Goal: Task Accomplishment & Management: Manage account settings

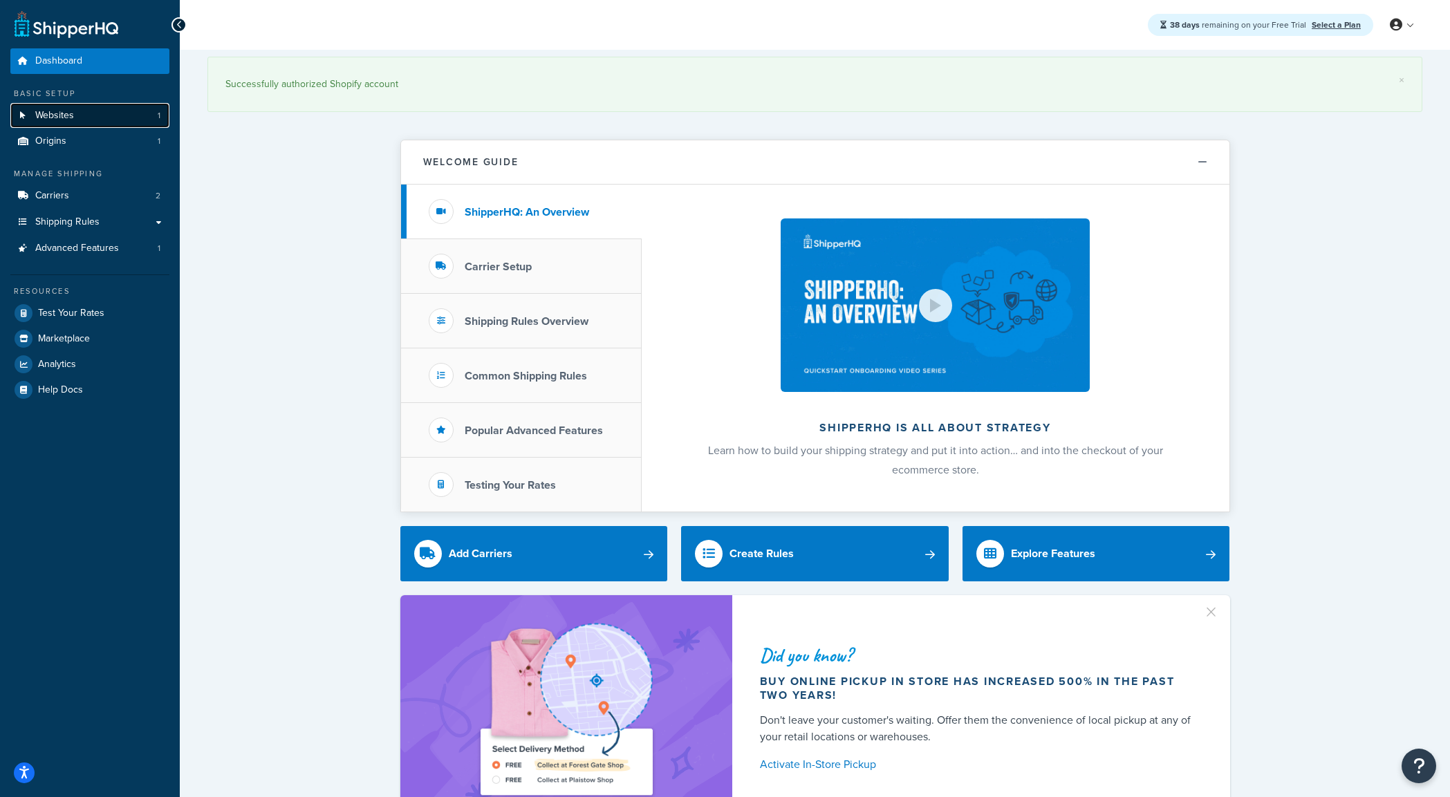
click at [80, 122] on link "Websites 1" at bounding box center [89, 116] width 159 height 26
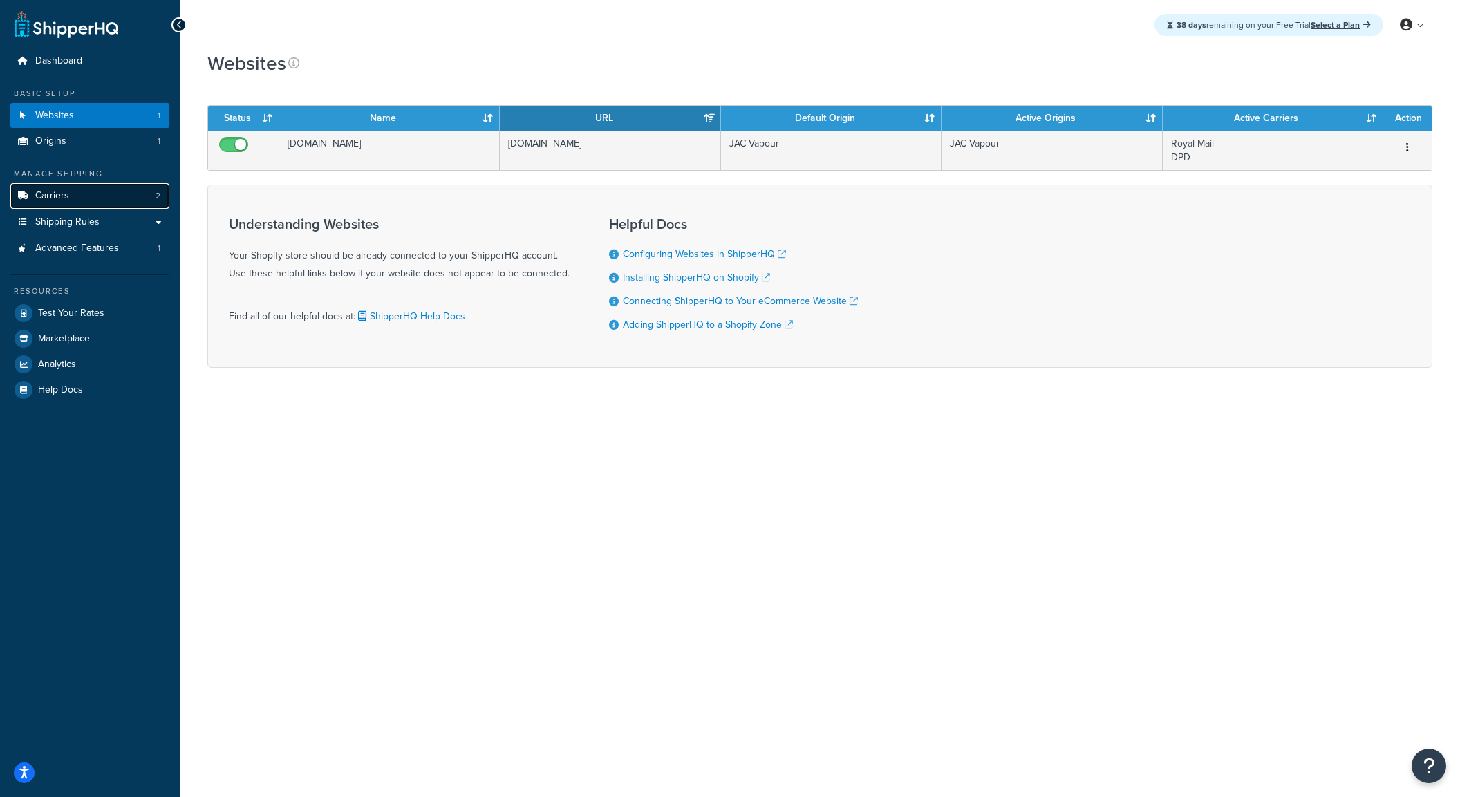
click at [113, 187] on link "Carriers 2" at bounding box center [89, 196] width 159 height 26
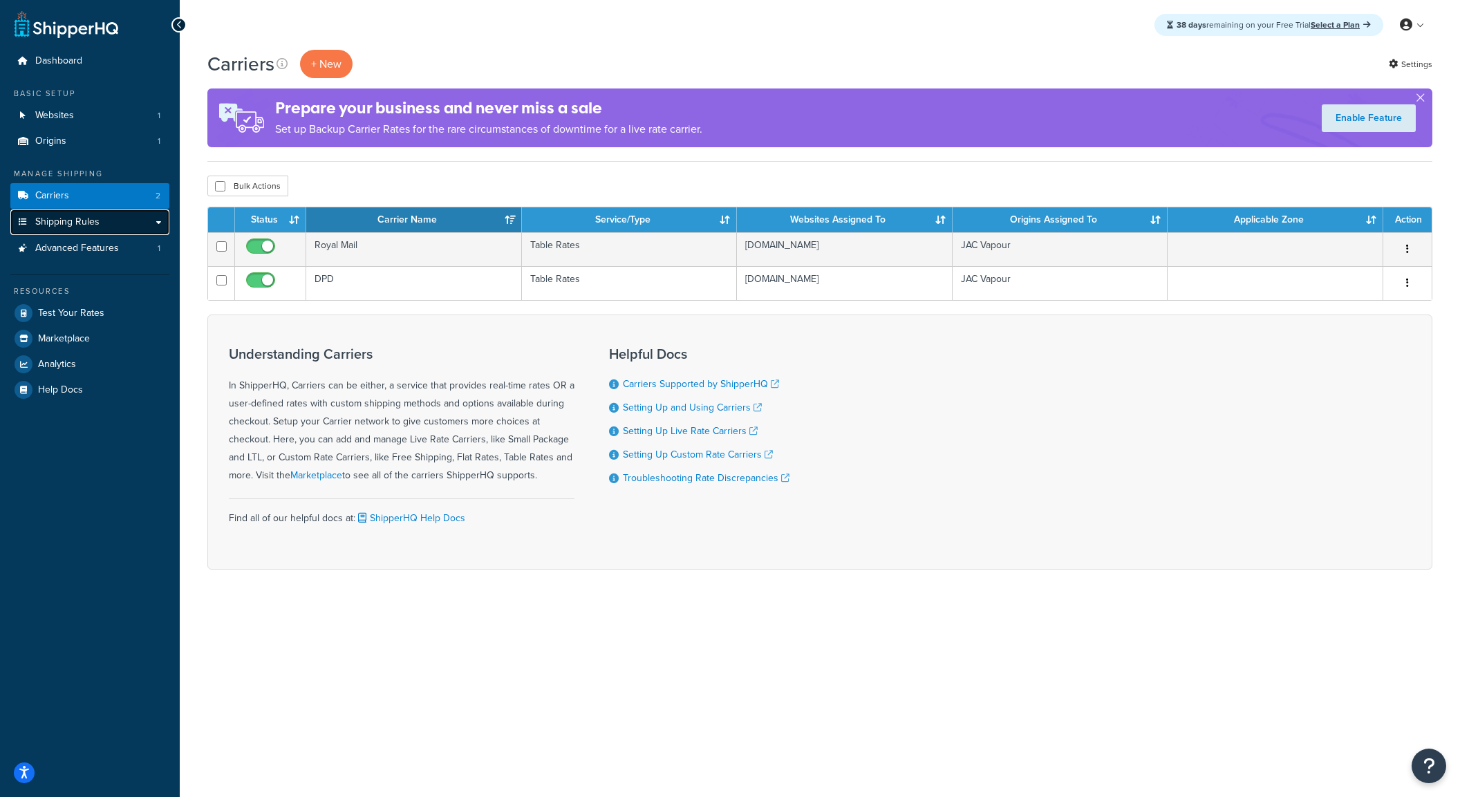
click at [88, 216] on span "Shipping Rules" at bounding box center [67, 222] width 64 height 12
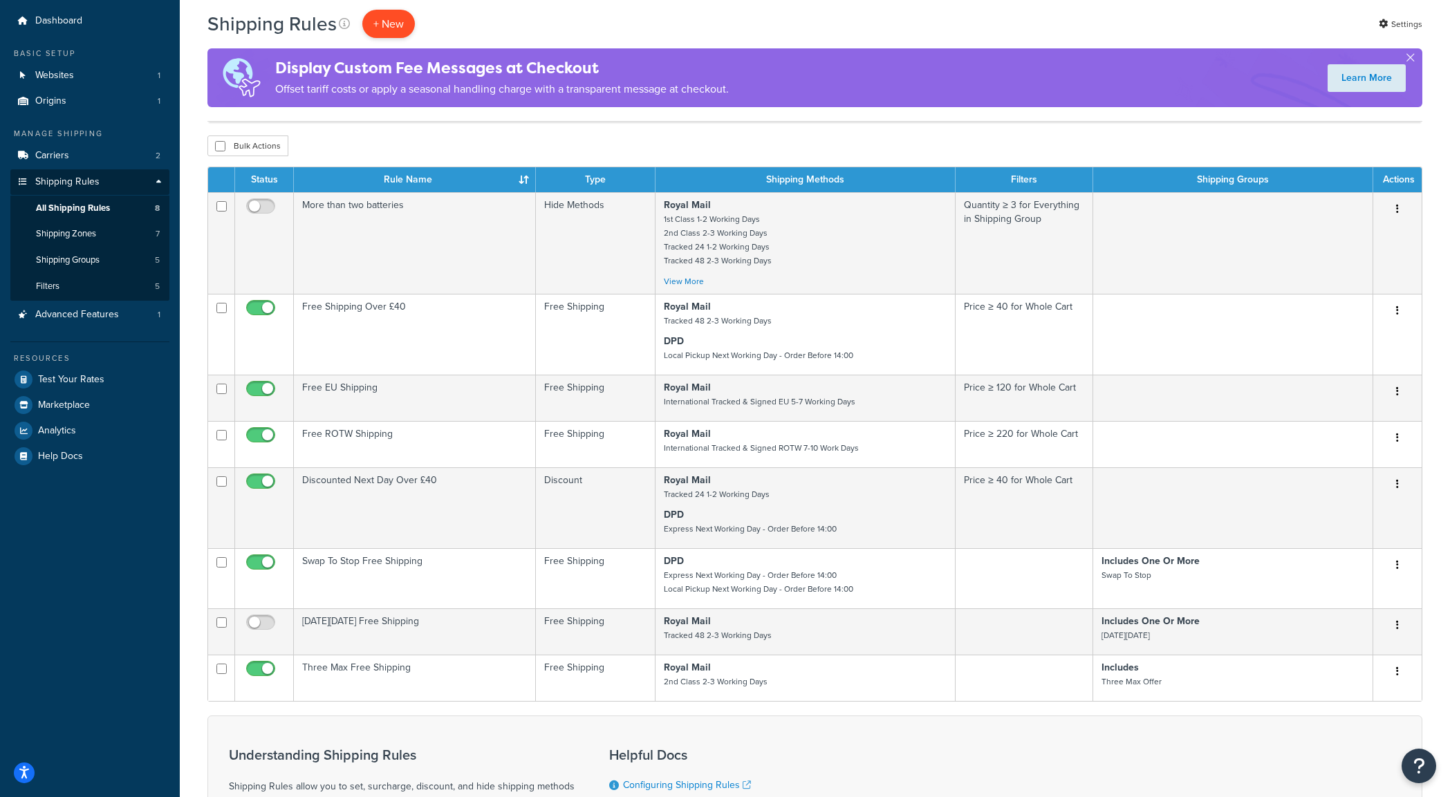
scroll to position [19, 0]
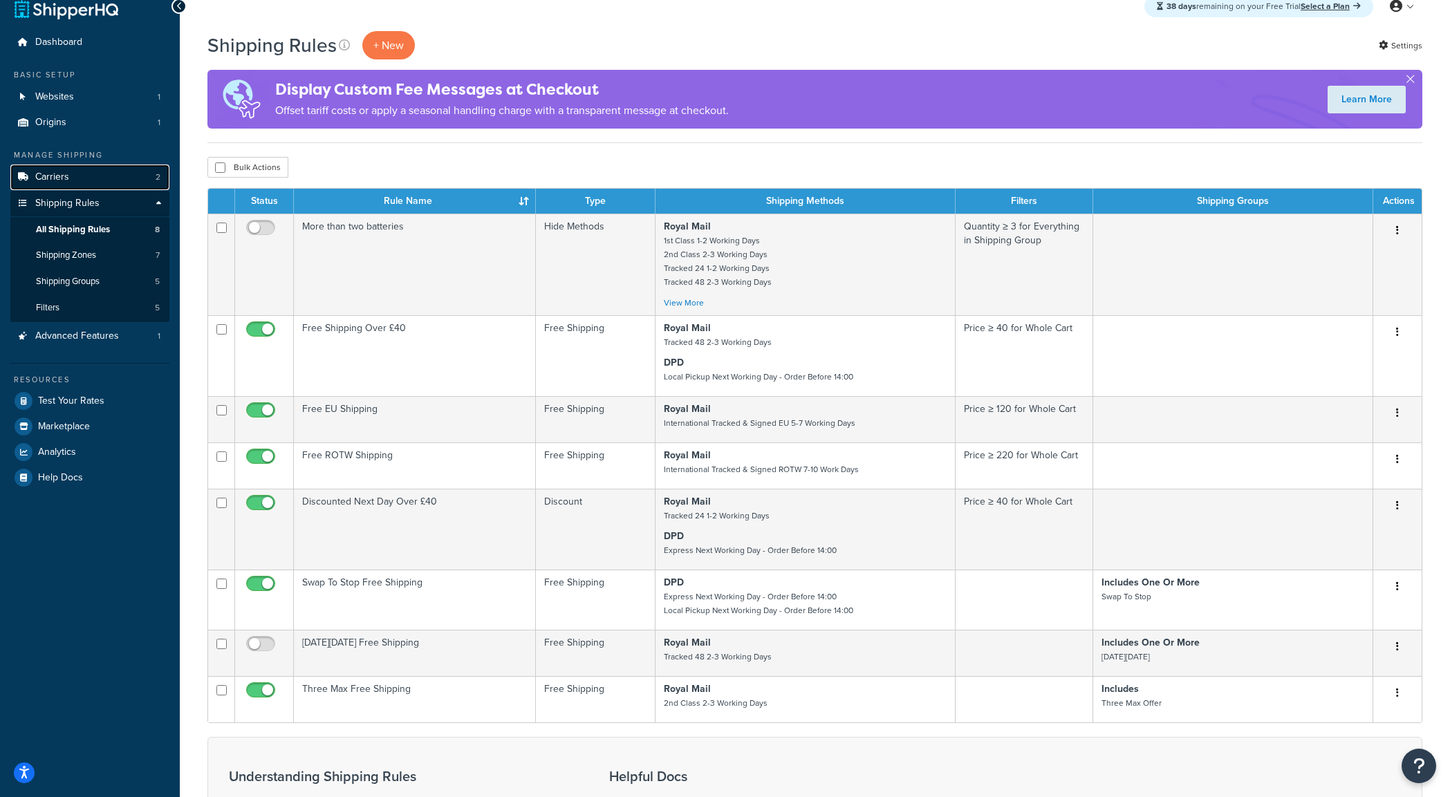
click at [75, 182] on link "Carriers 2" at bounding box center [89, 178] width 159 height 26
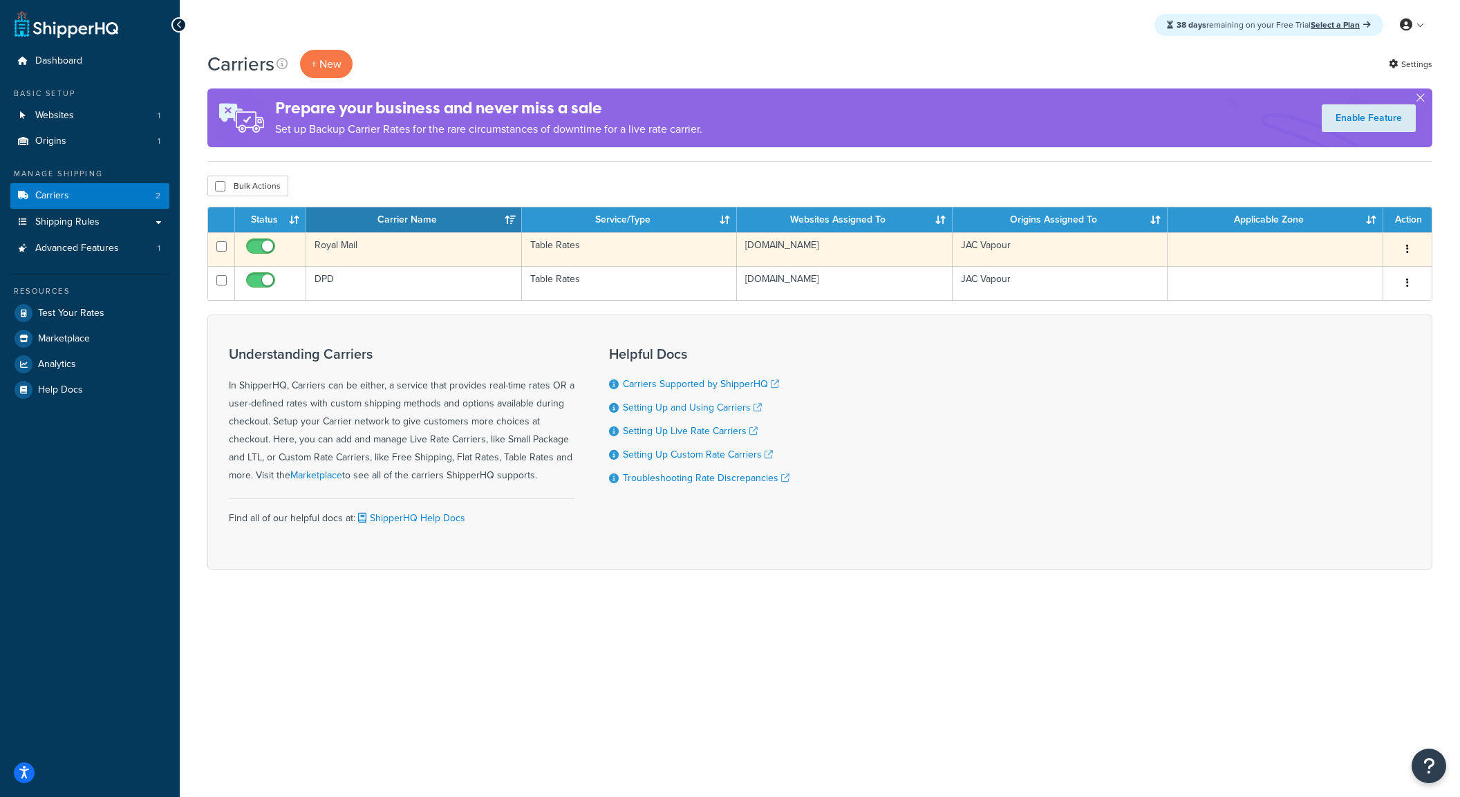
click at [1409, 248] on button "button" at bounding box center [1407, 250] width 19 height 22
click at [1347, 278] on link "Edit" at bounding box center [1351, 277] width 109 height 28
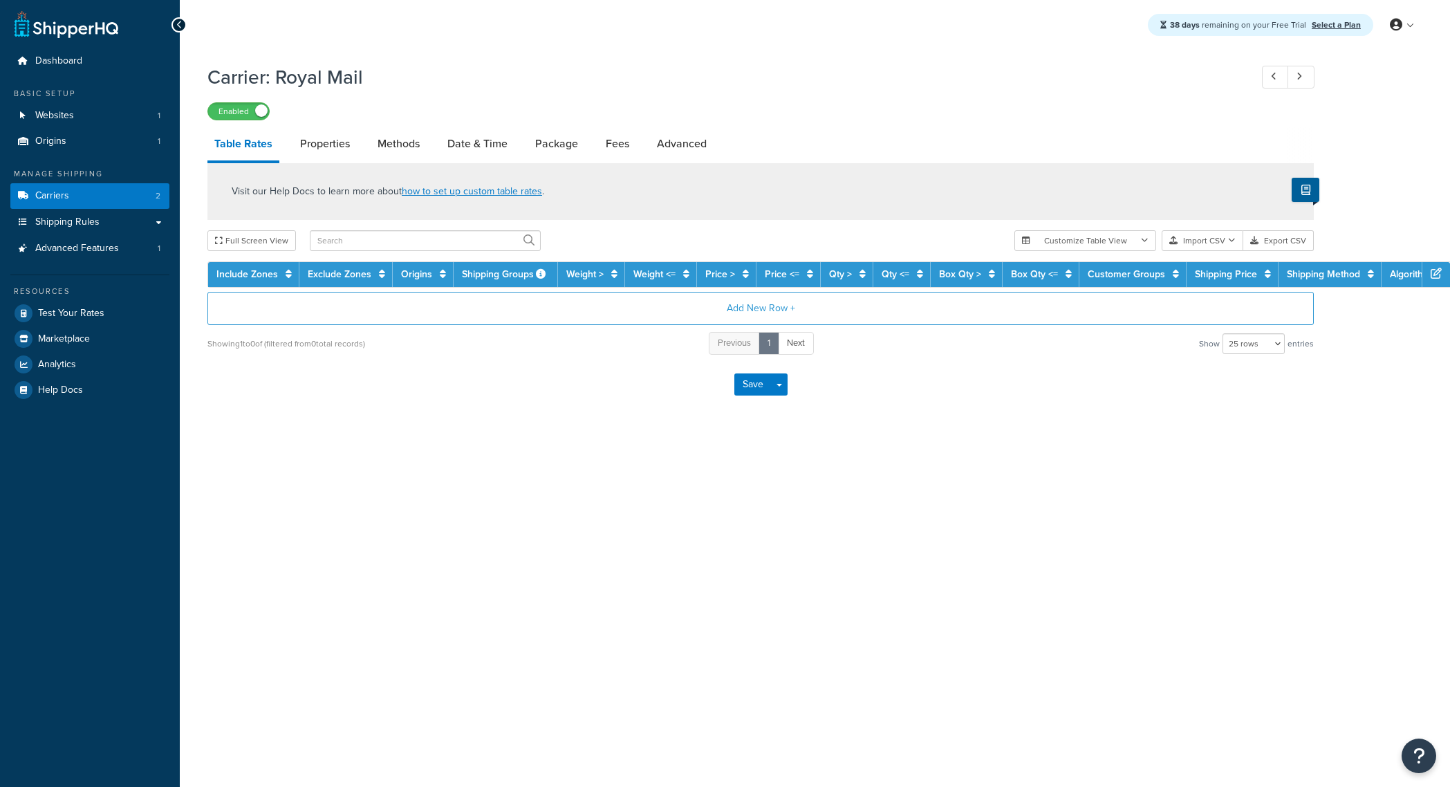
select select "25"
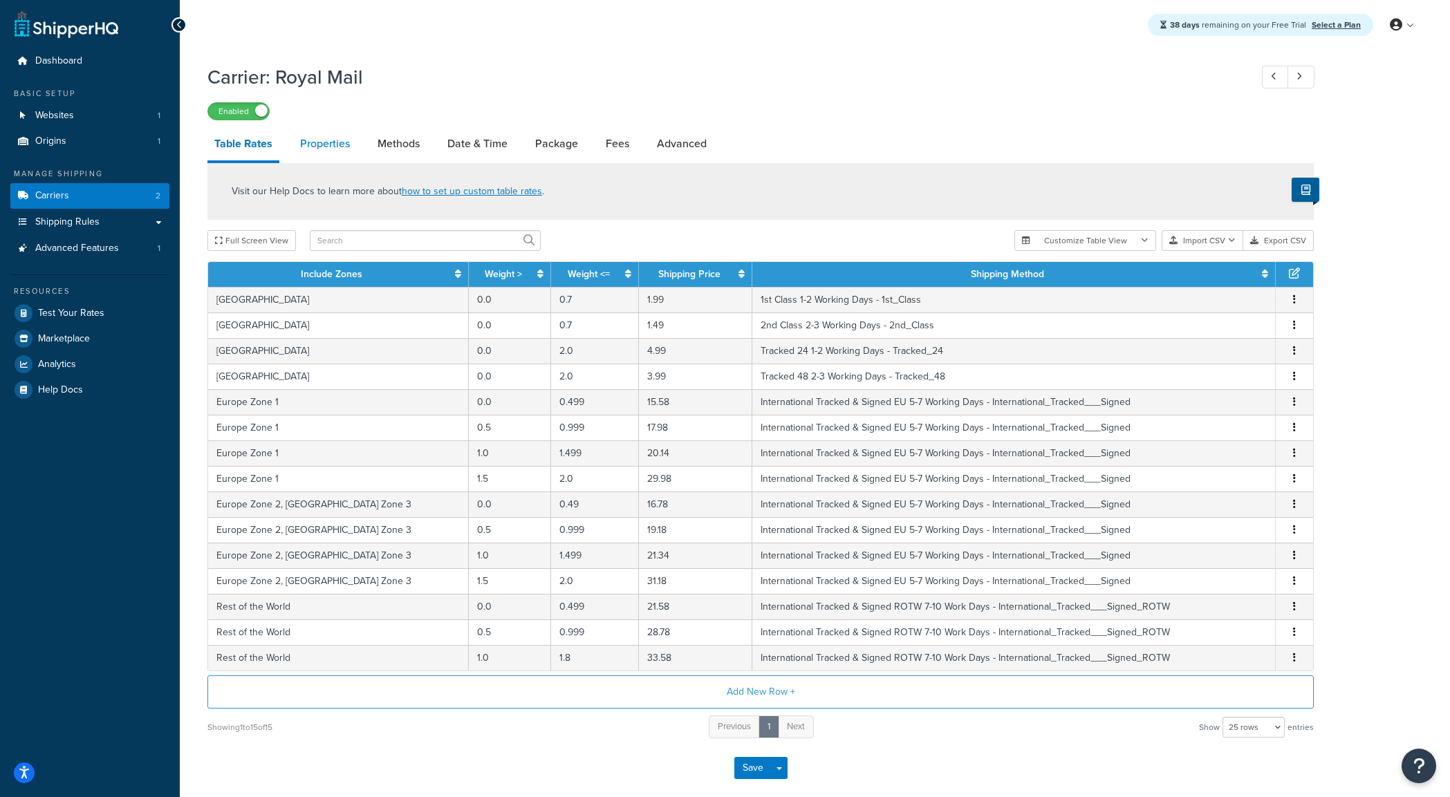
click at [324, 138] on link "Properties" at bounding box center [325, 143] width 64 height 33
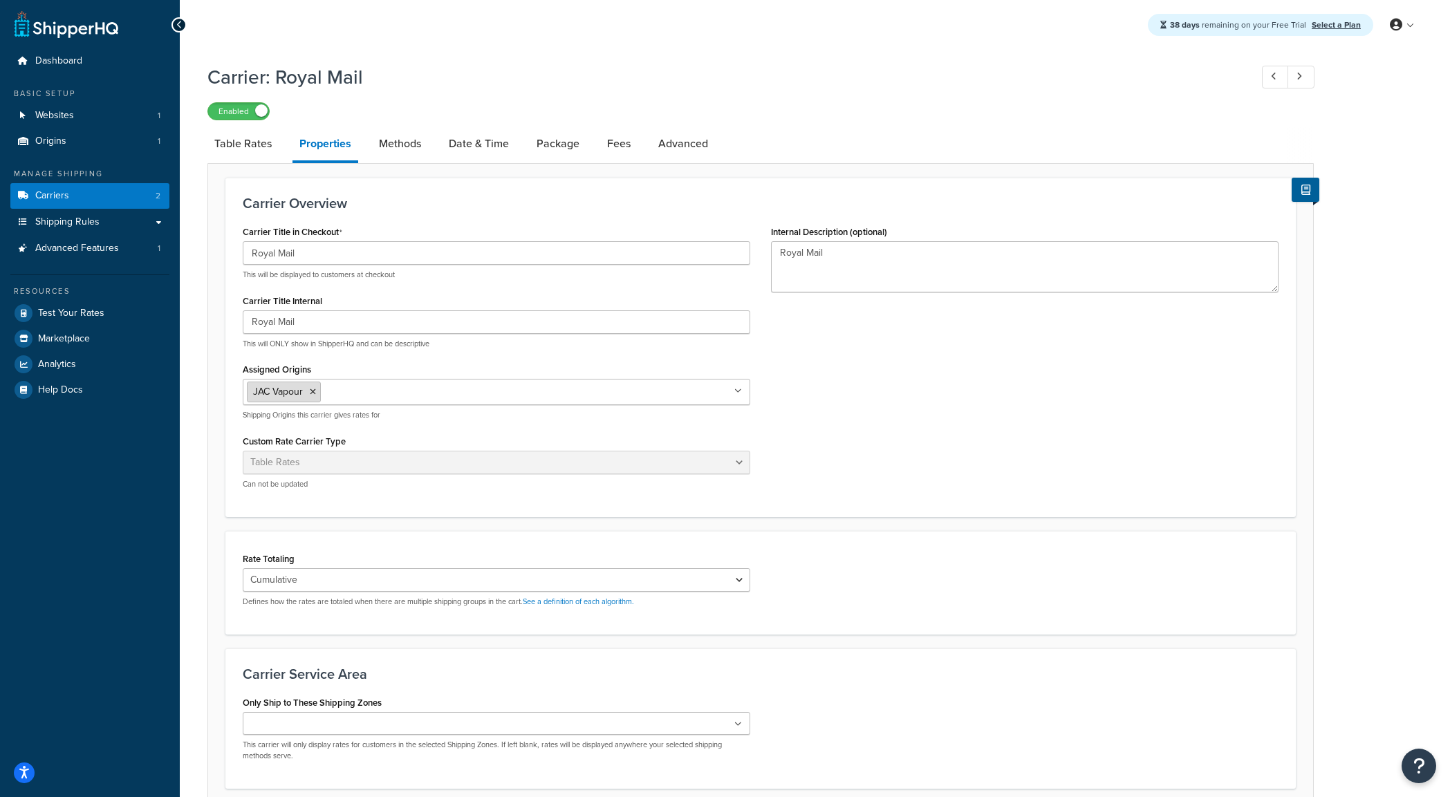
click at [313, 396] on icon at bounding box center [313, 392] width 6 height 8
click at [857, 430] on div "Carrier Title in Checkout Royal Mail This will be displayed to customers at che…" at bounding box center [760, 361] width 1057 height 278
click at [410, 151] on link "Methods" at bounding box center [400, 143] width 56 height 33
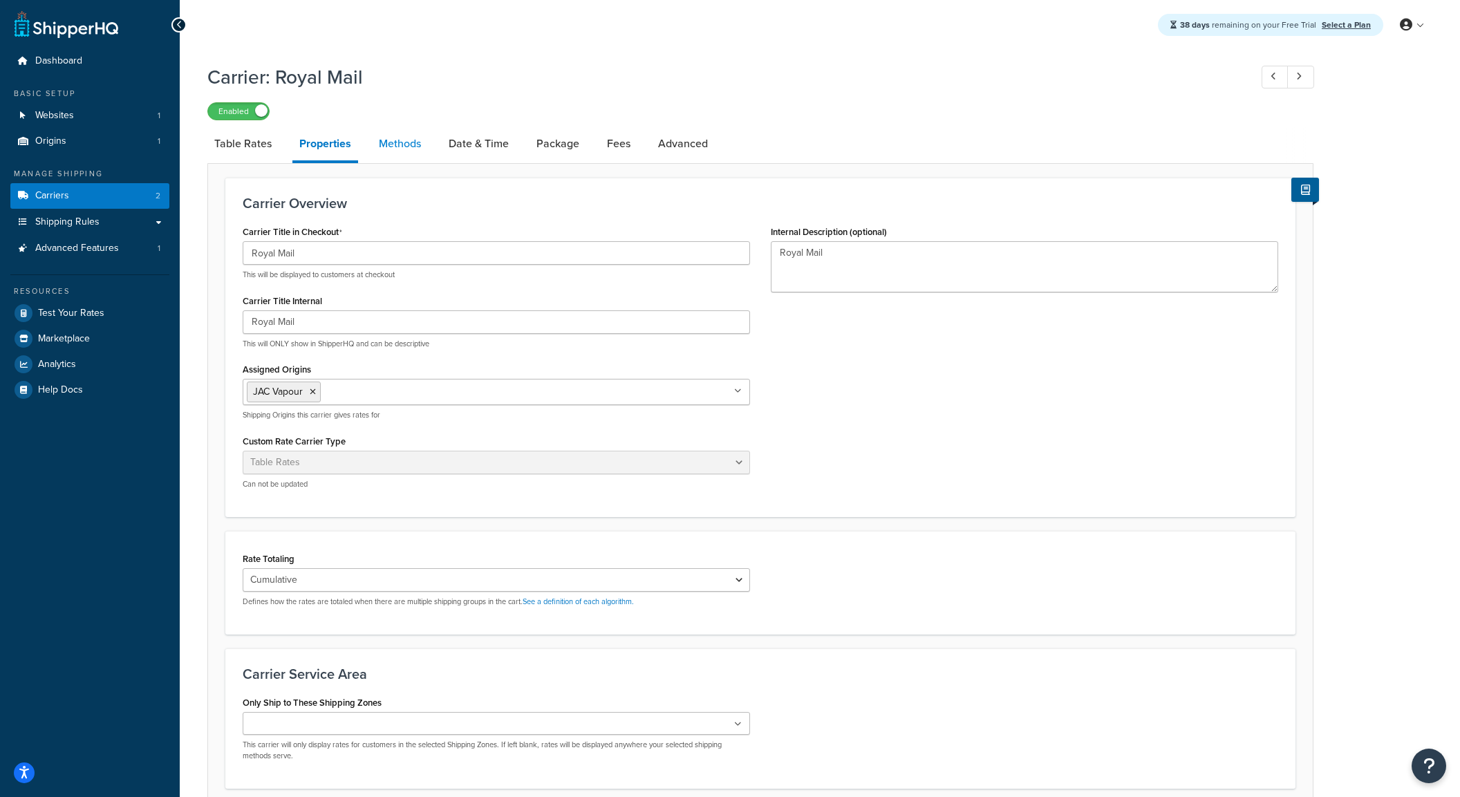
select select "25"
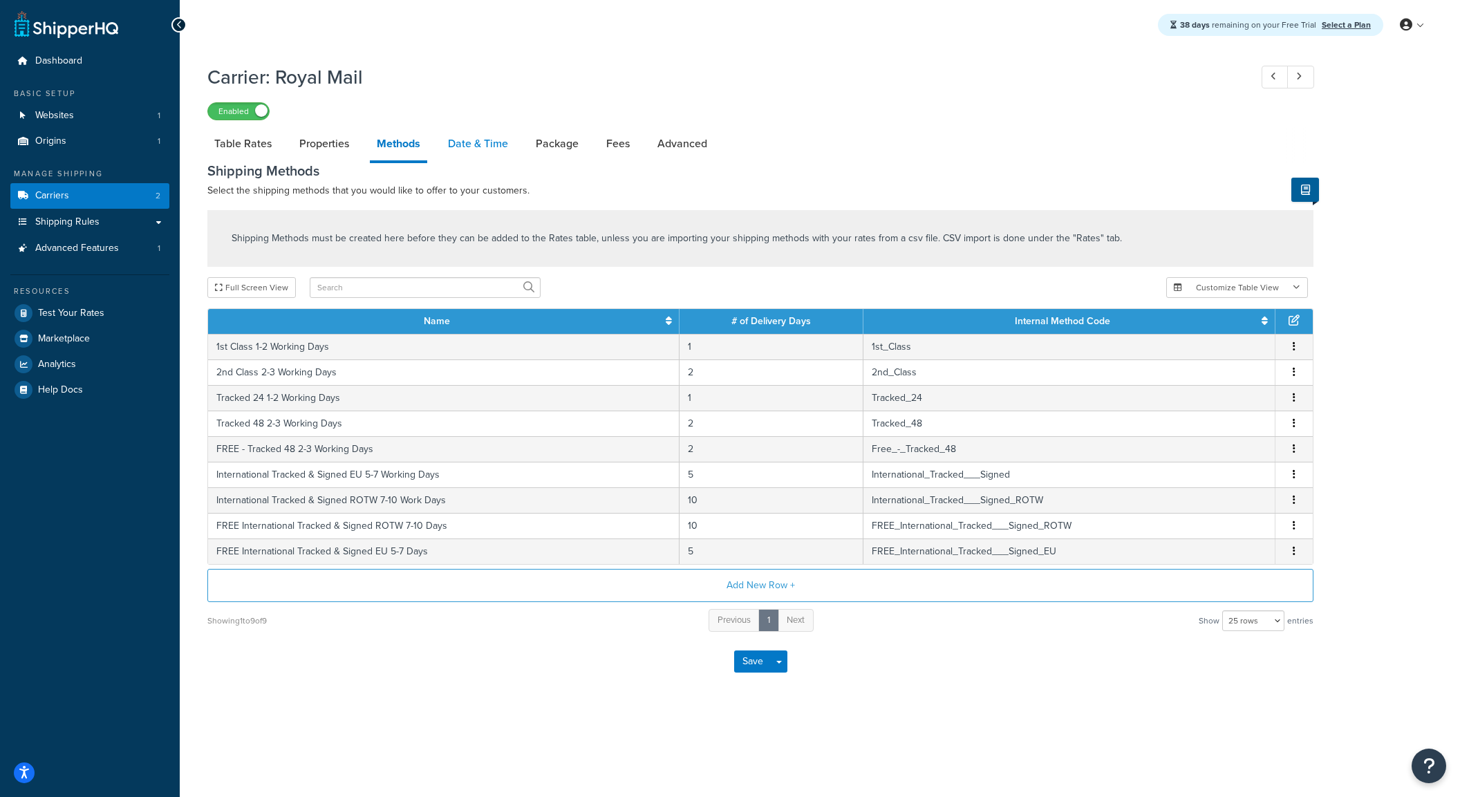
click at [457, 149] on link "Date & Time" at bounding box center [478, 143] width 74 height 33
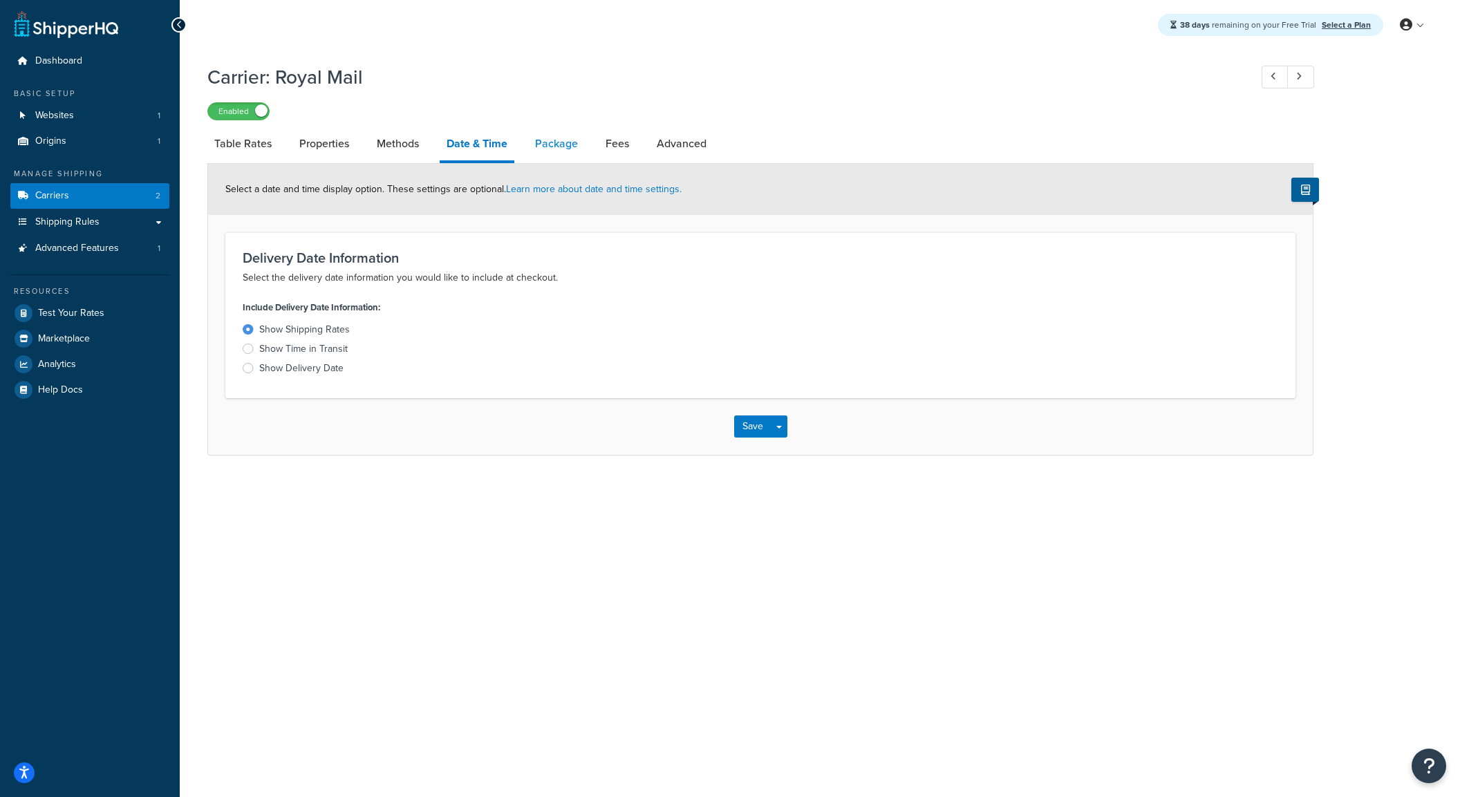
click at [579, 144] on link "Package" at bounding box center [556, 143] width 57 height 33
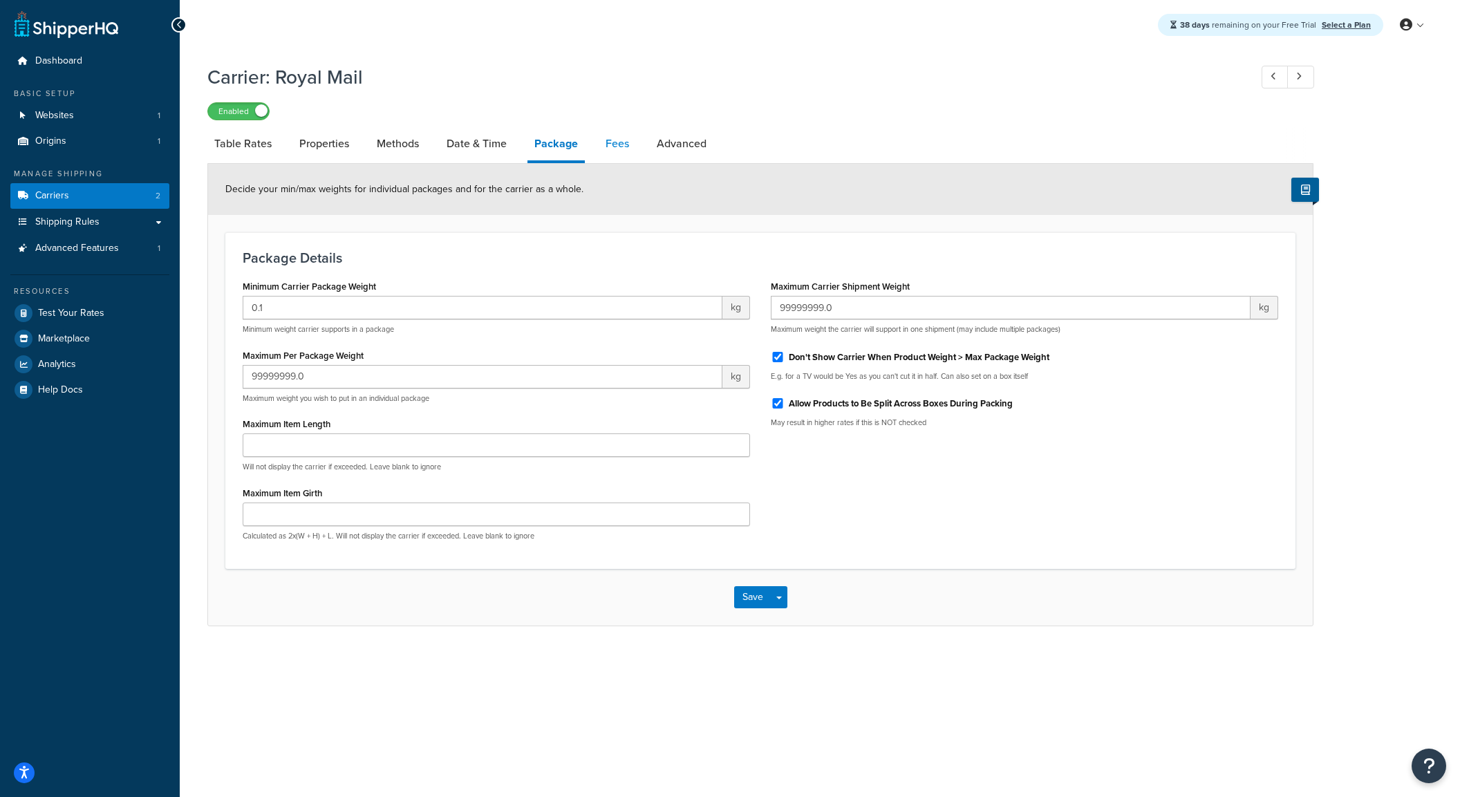
click at [635, 147] on link "Fees" at bounding box center [617, 143] width 37 height 33
select select "AFTER"
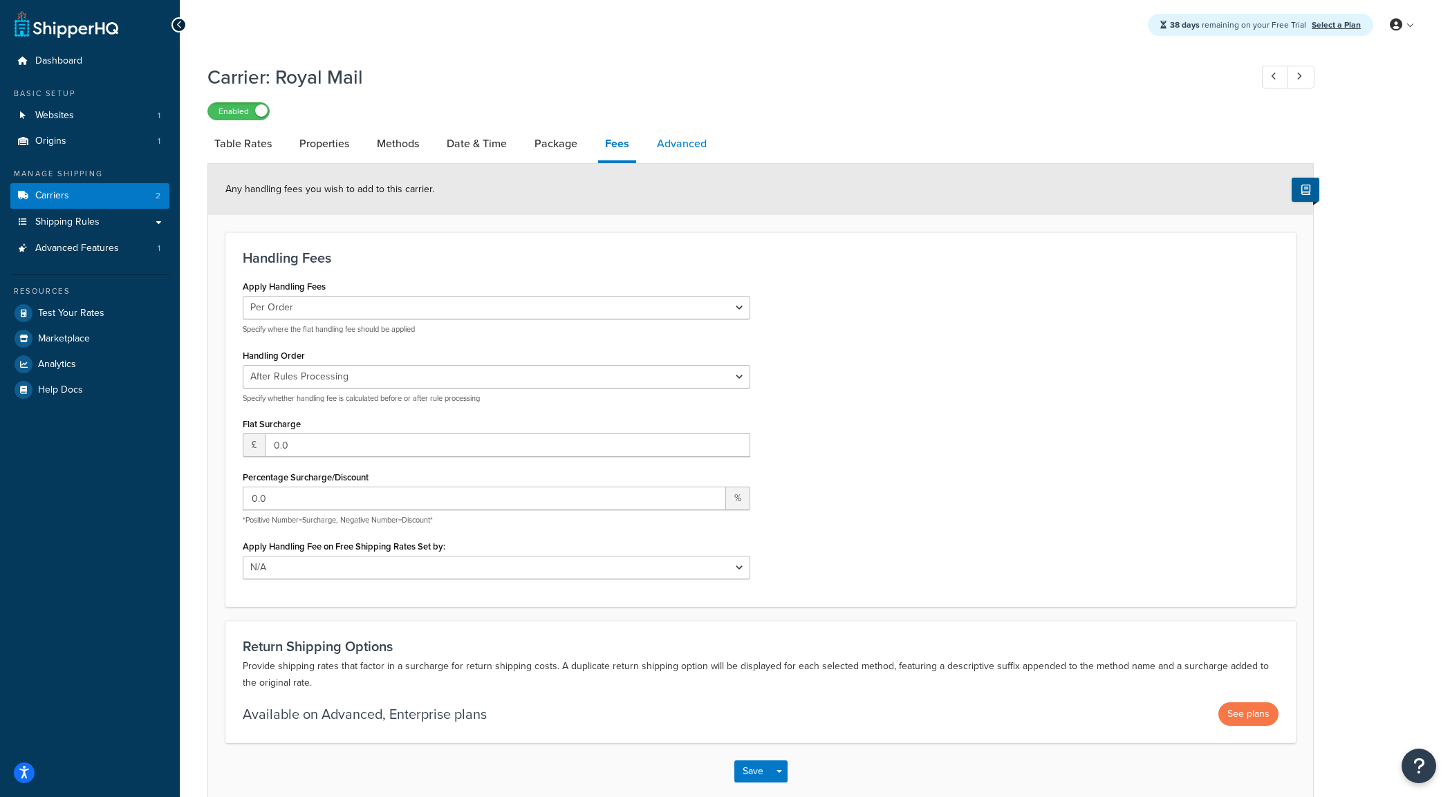
click at [691, 151] on link "Advanced" at bounding box center [682, 143] width 64 height 33
select select "false"
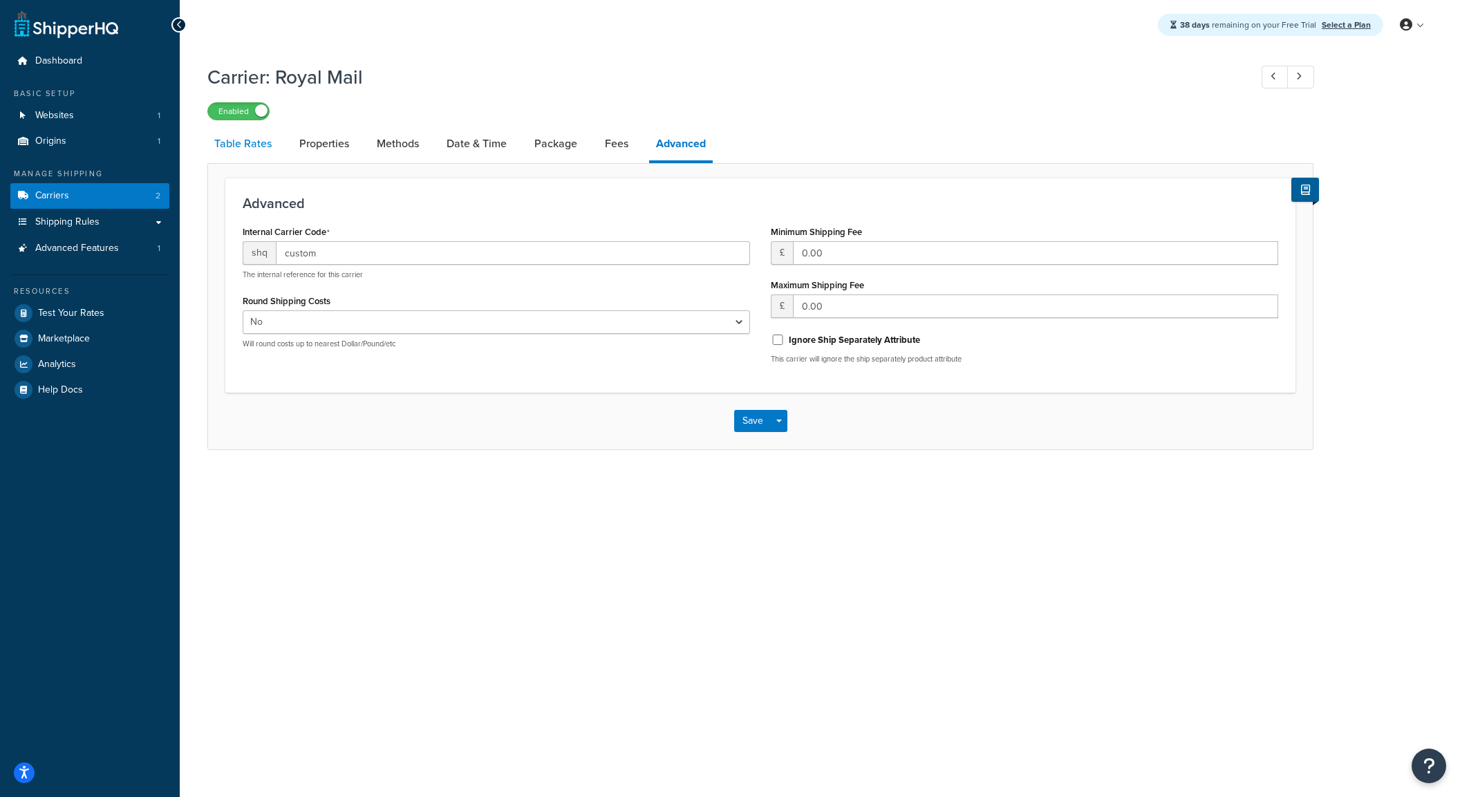
click at [230, 148] on link "Table Rates" at bounding box center [242, 143] width 71 height 33
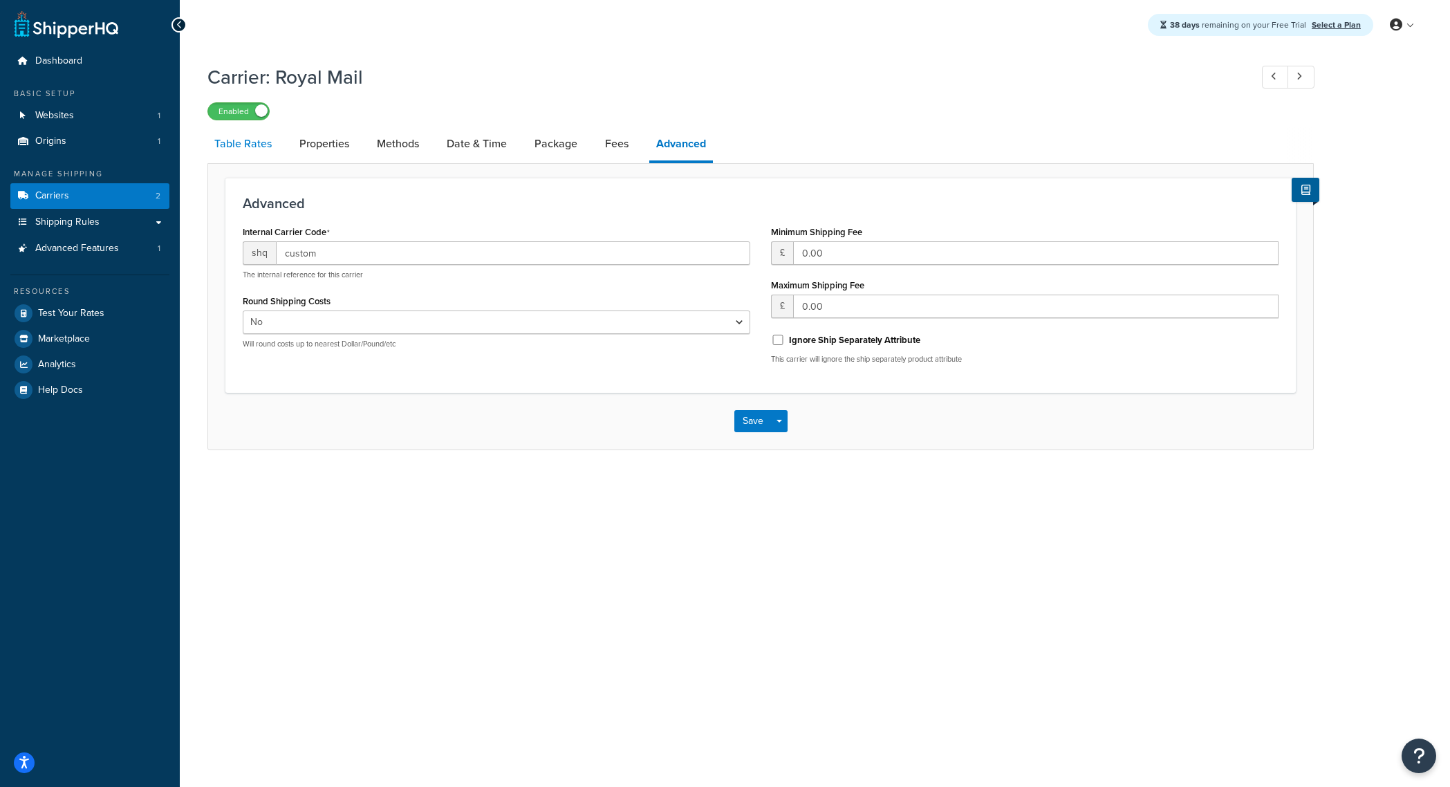
select select "25"
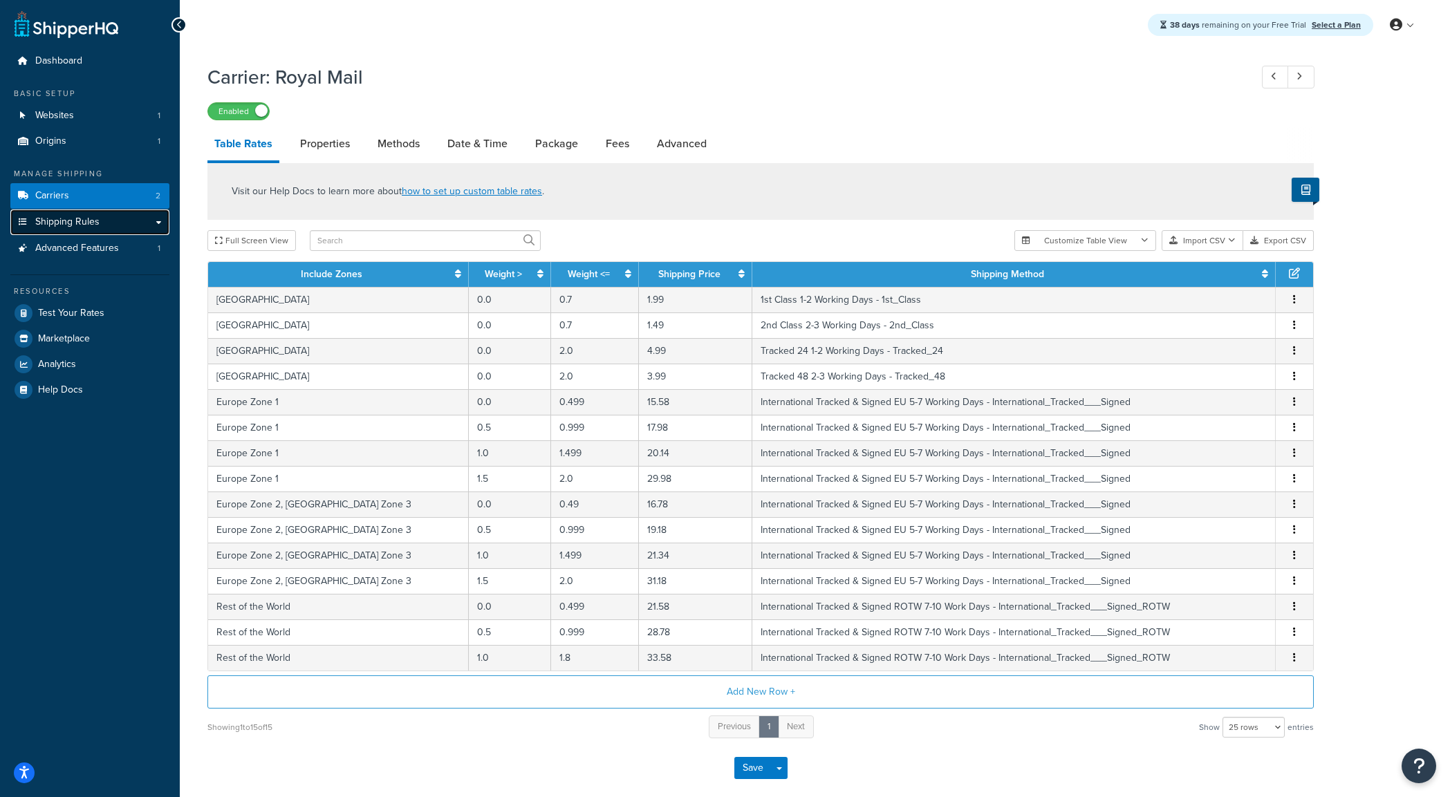
click at [123, 226] on link "Shipping Rules" at bounding box center [89, 223] width 159 height 26
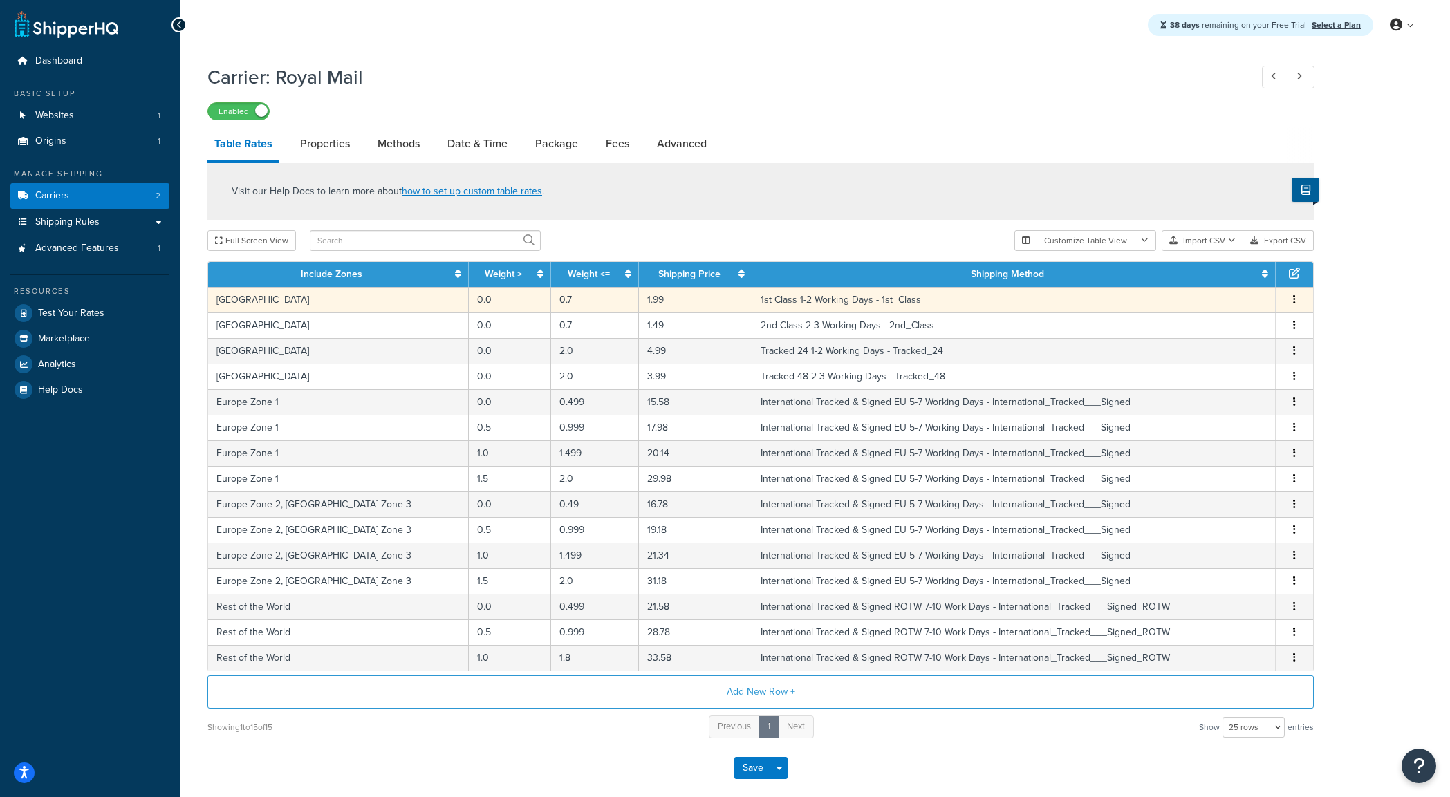
click at [1290, 301] on button "button" at bounding box center [1294, 299] width 11 height 15
click at [1377, 304] on div "Carrier: Royal Mail Enabled Table Rates Properties Methods Date & Time Package …" at bounding box center [815, 444] width 1270 height 774
click at [343, 140] on link "Properties" at bounding box center [325, 143] width 64 height 33
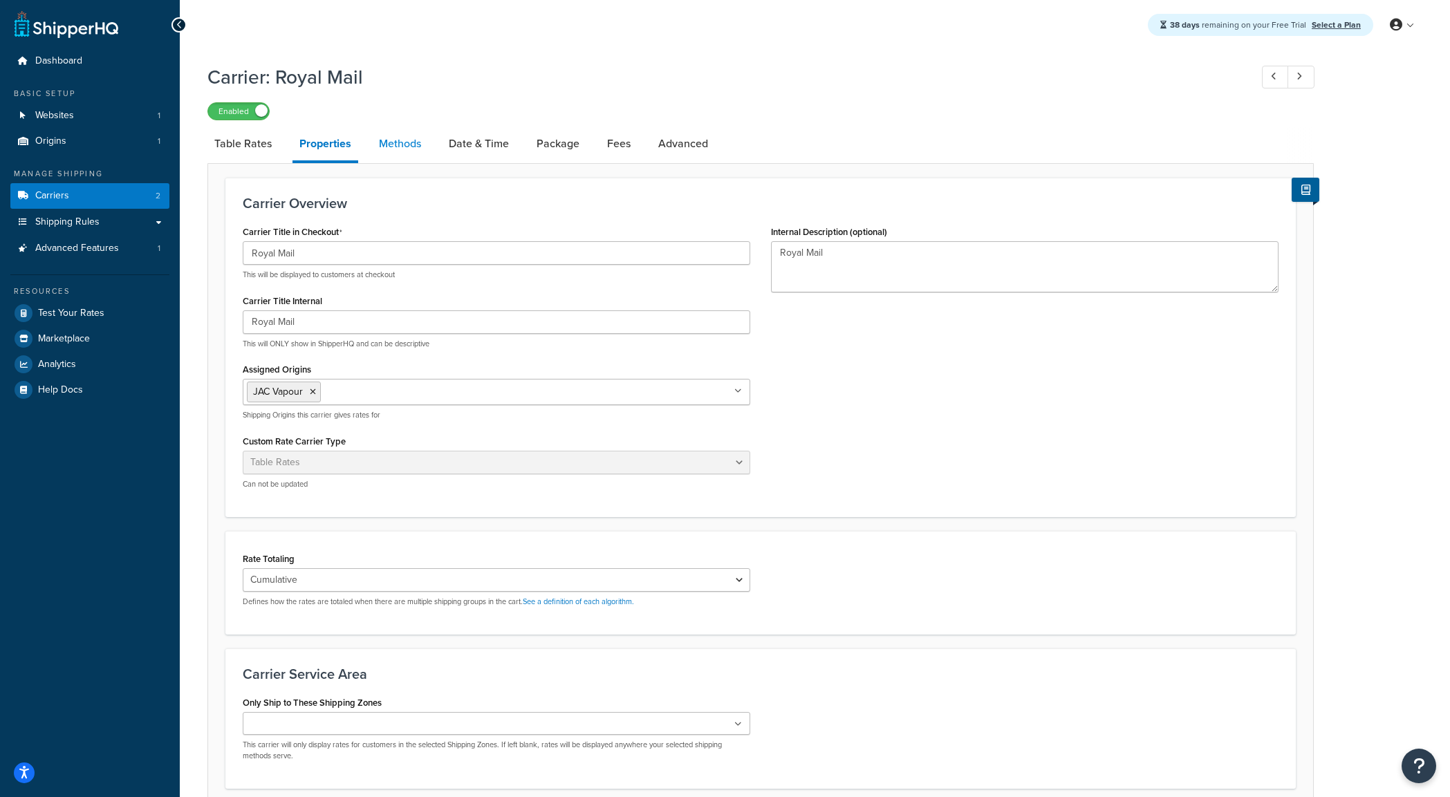
click at [386, 142] on link "Methods" at bounding box center [400, 143] width 56 height 33
select select "25"
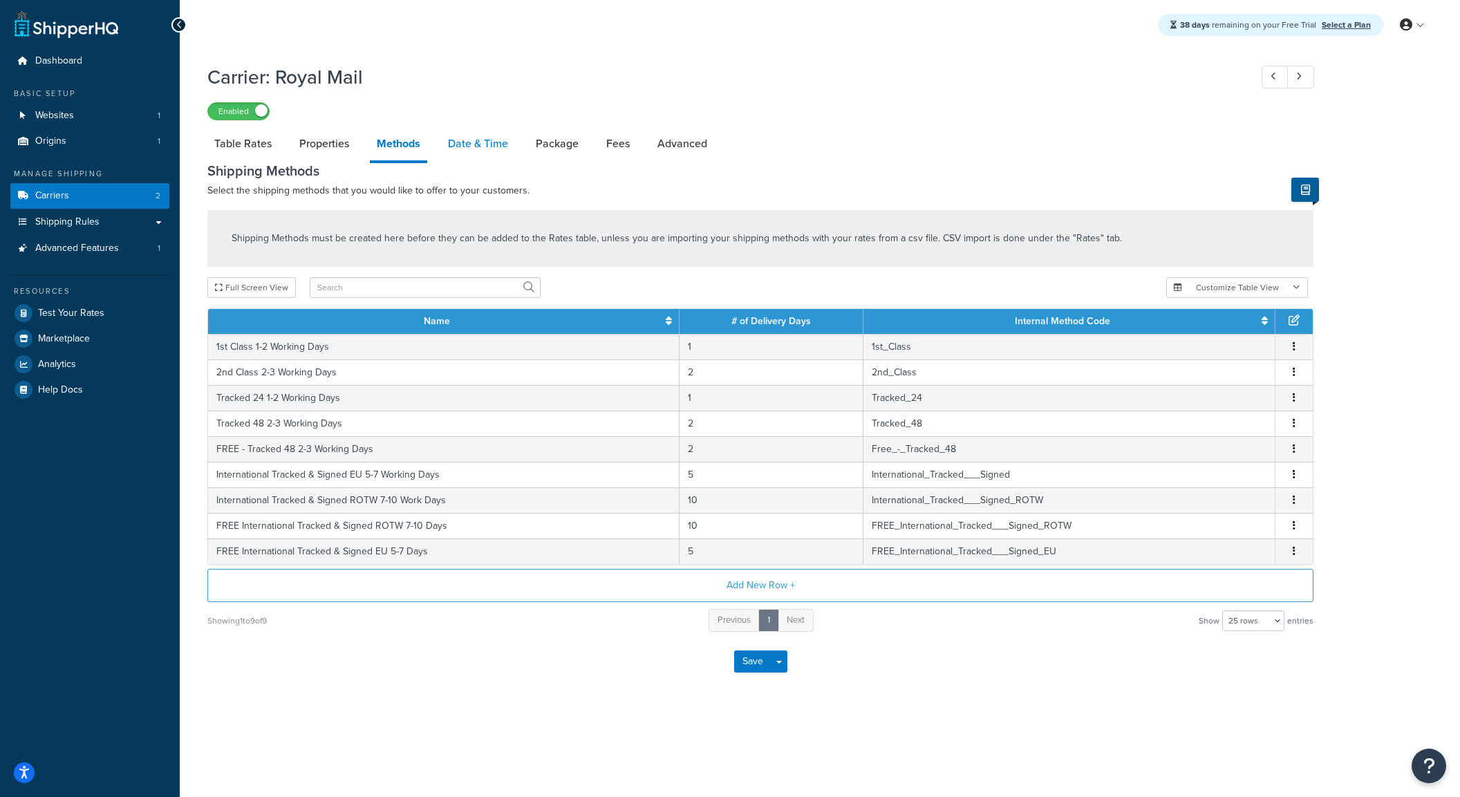
click at [482, 145] on link "Date & Time" at bounding box center [478, 143] width 74 height 33
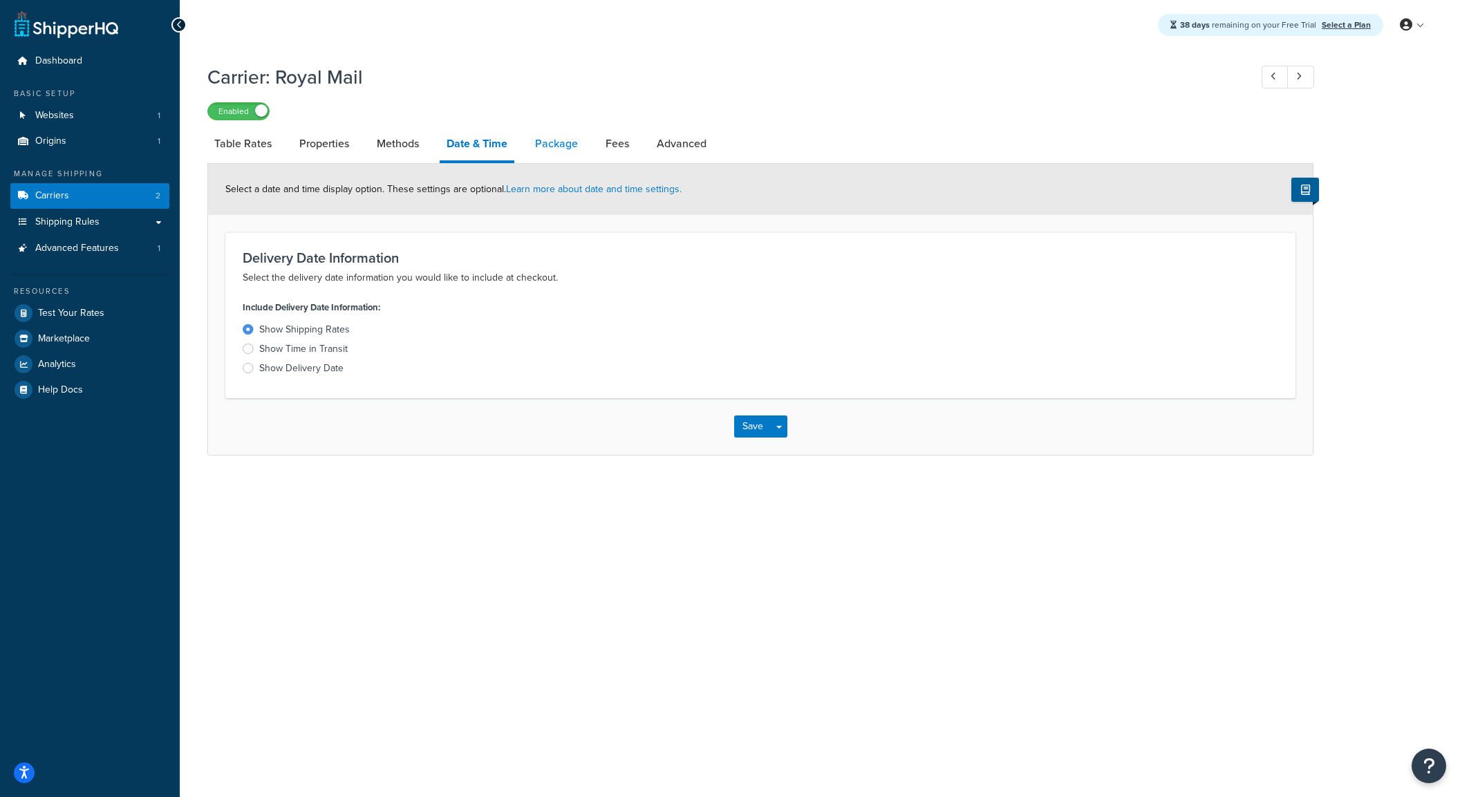
click at [561, 151] on link "Package" at bounding box center [556, 143] width 57 height 33
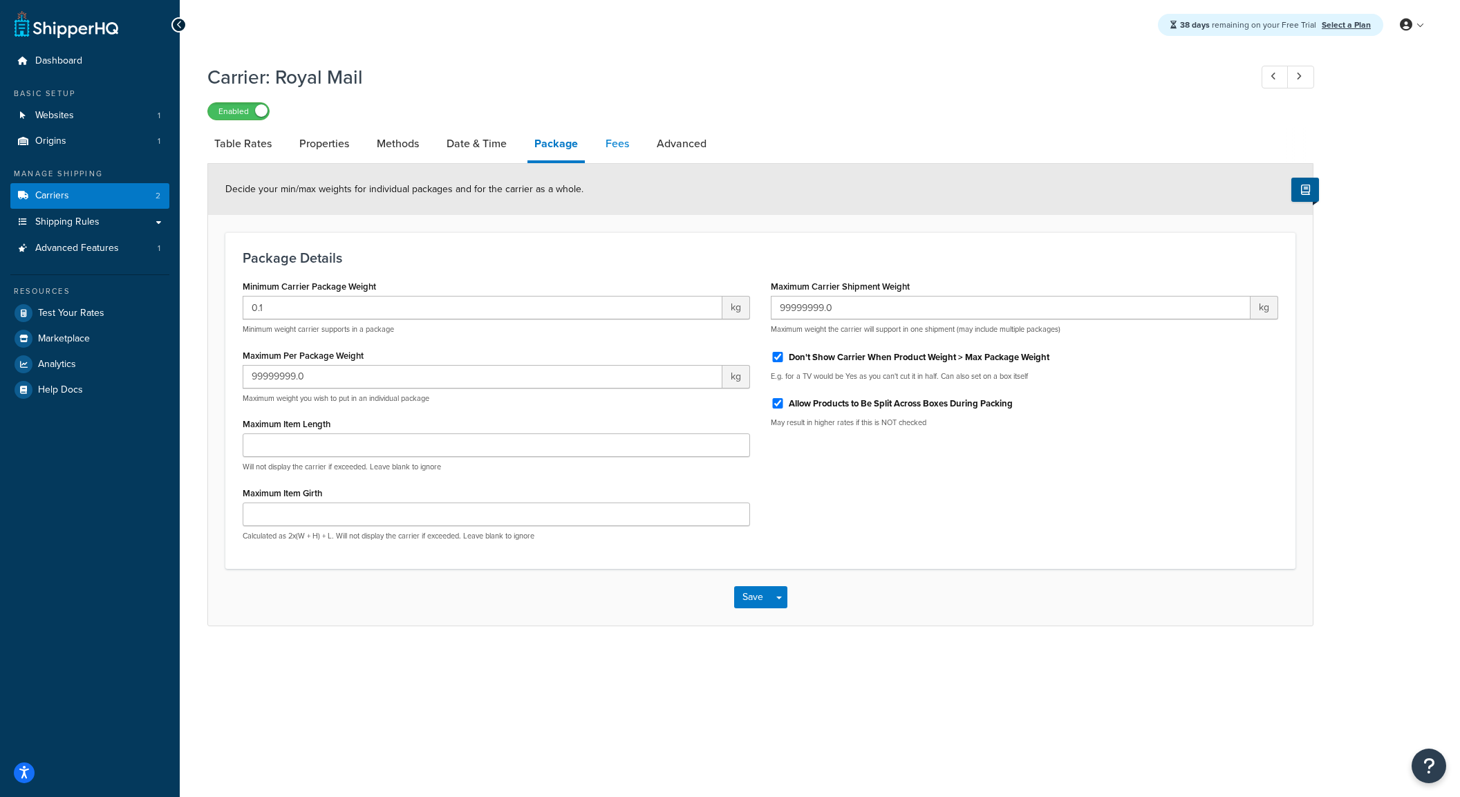
click at [622, 143] on link "Fees" at bounding box center [617, 143] width 37 height 33
select select "AFTER"
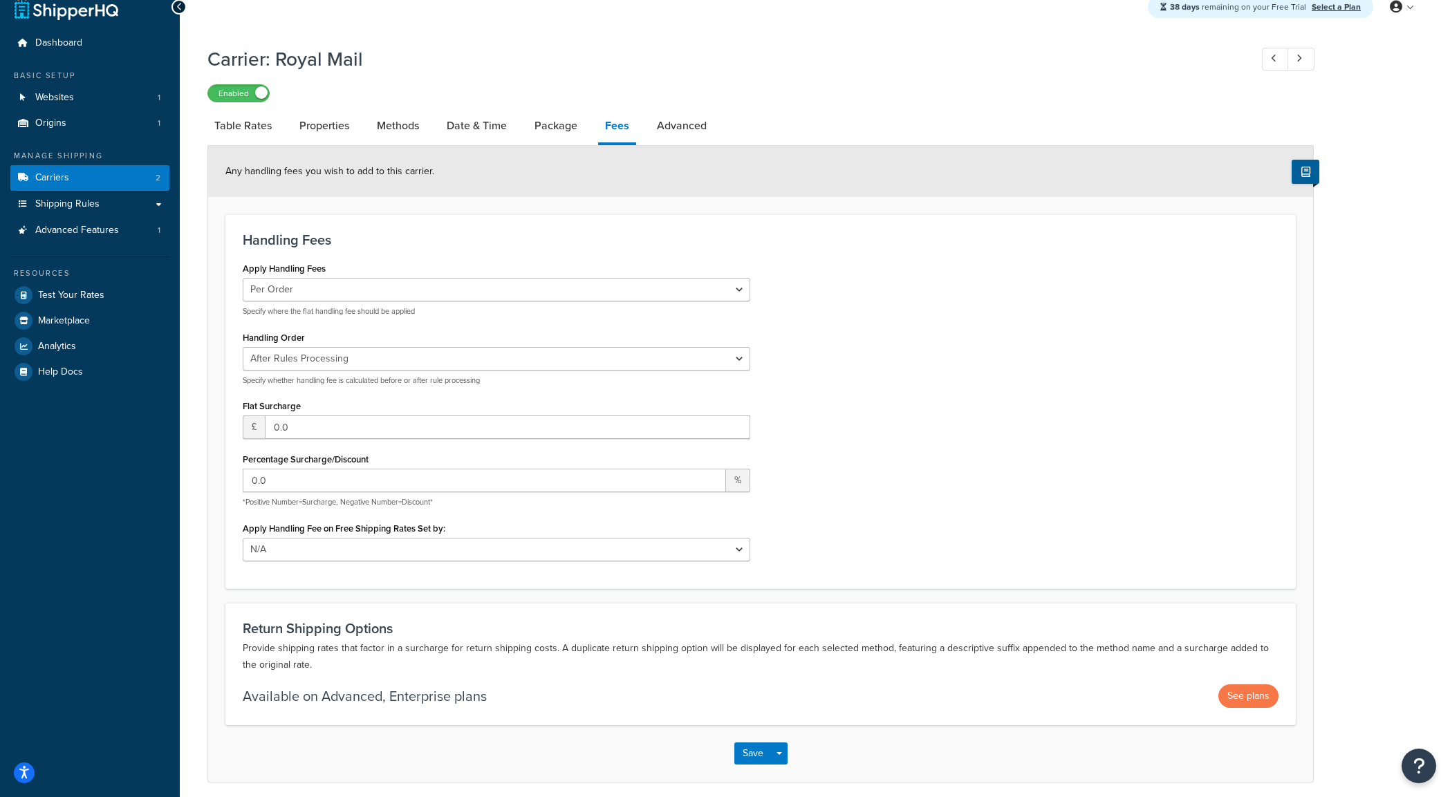
scroll to position [74, 0]
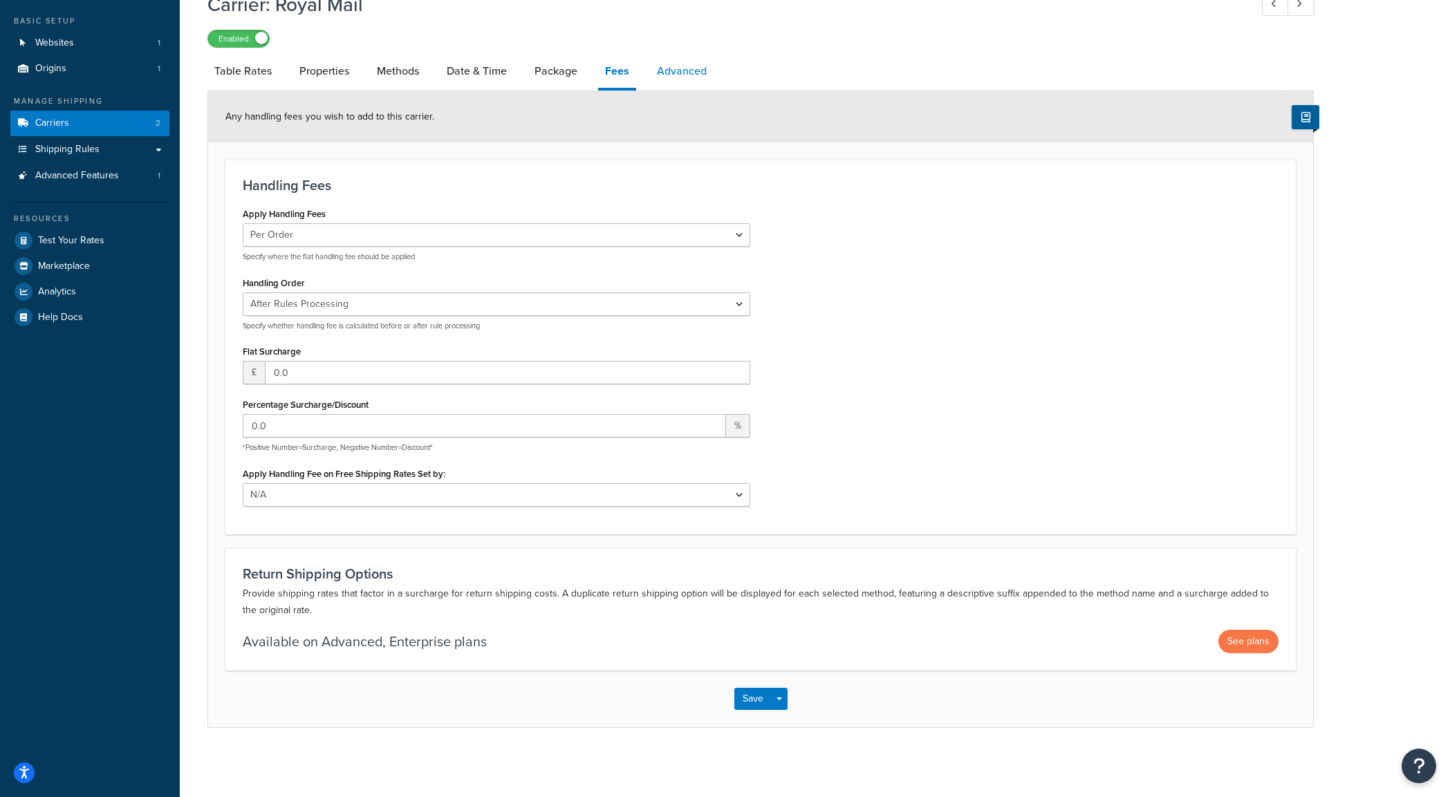
click at [691, 68] on link "Advanced" at bounding box center [682, 71] width 64 height 33
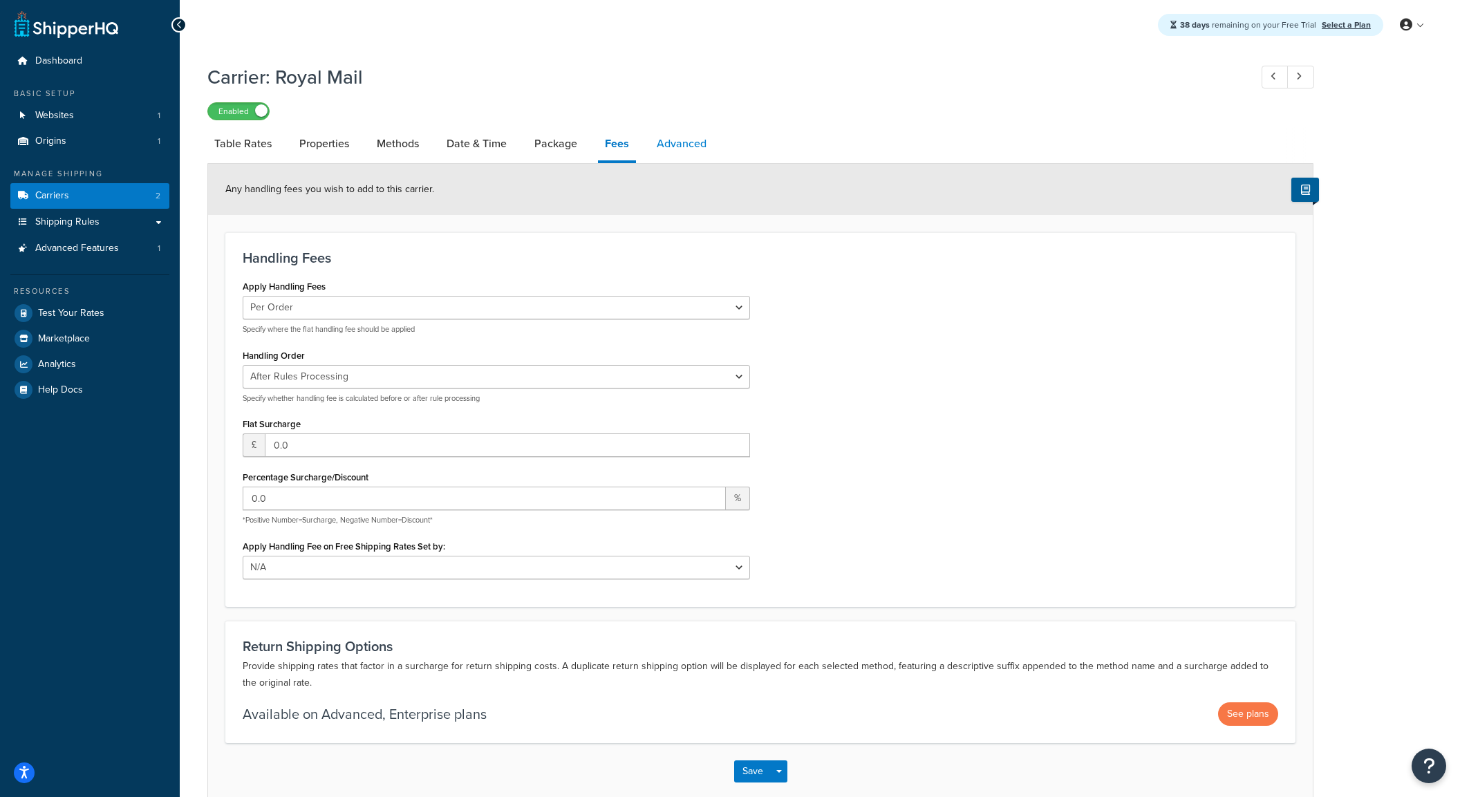
select select "false"
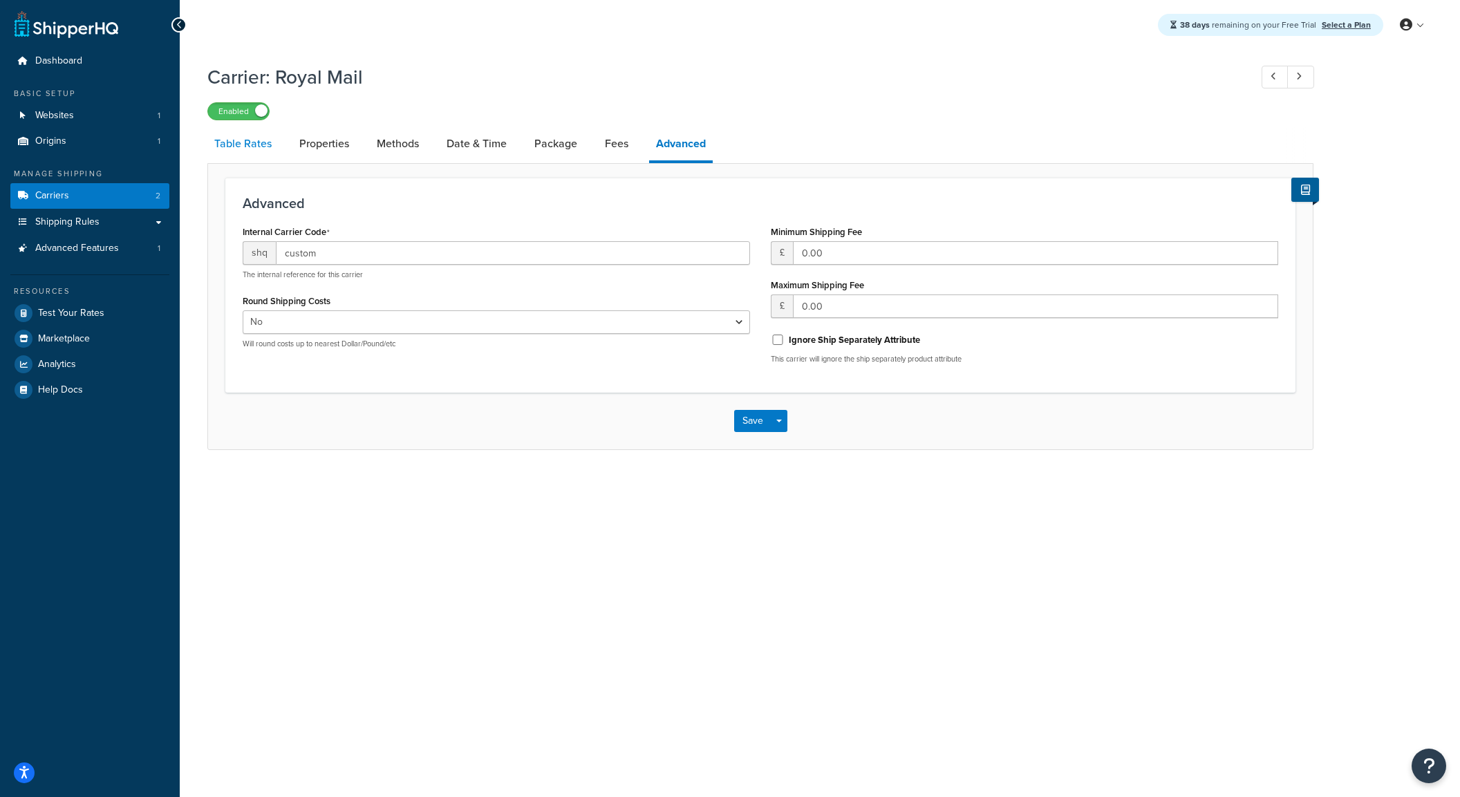
click at [251, 141] on link "Table Rates" at bounding box center [242, 143] width 71 height 33
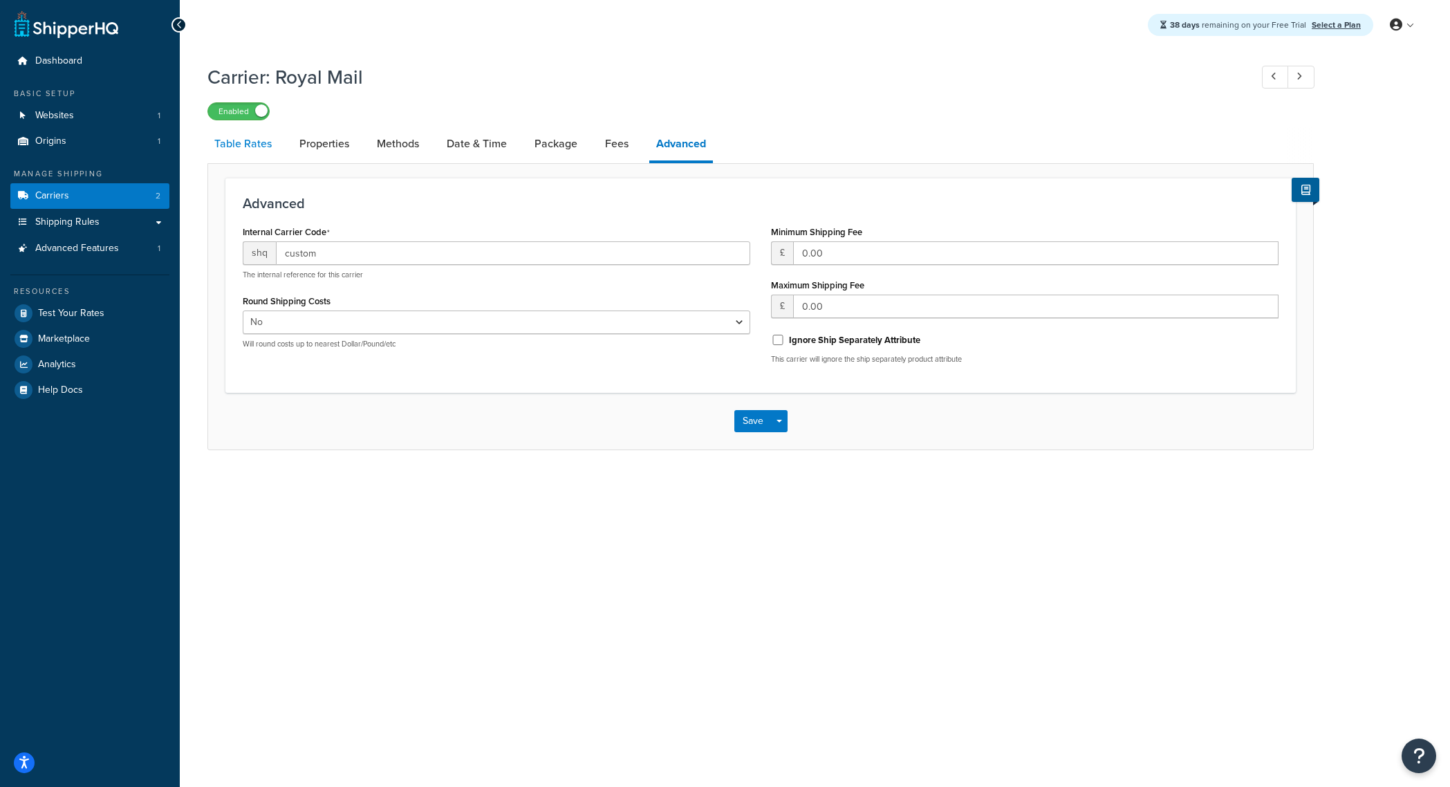
select select "25"
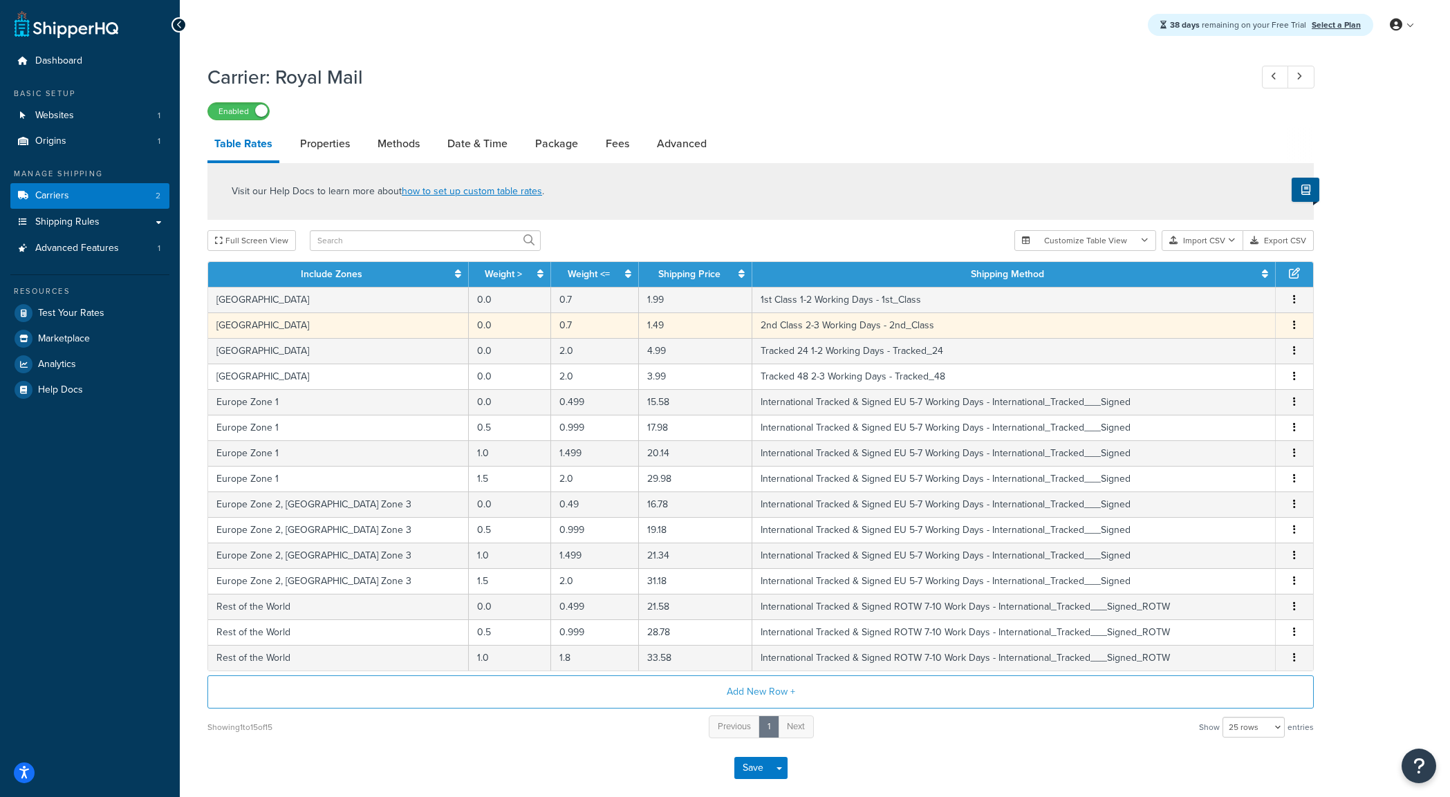
click at [1294, 322] on icon "button" at bounding box center [1294, 325] width 3 height 10
click at [1235, 298] on div "Edit" at bounding box center [1224, 300] width 98 height 28
select select "183333"
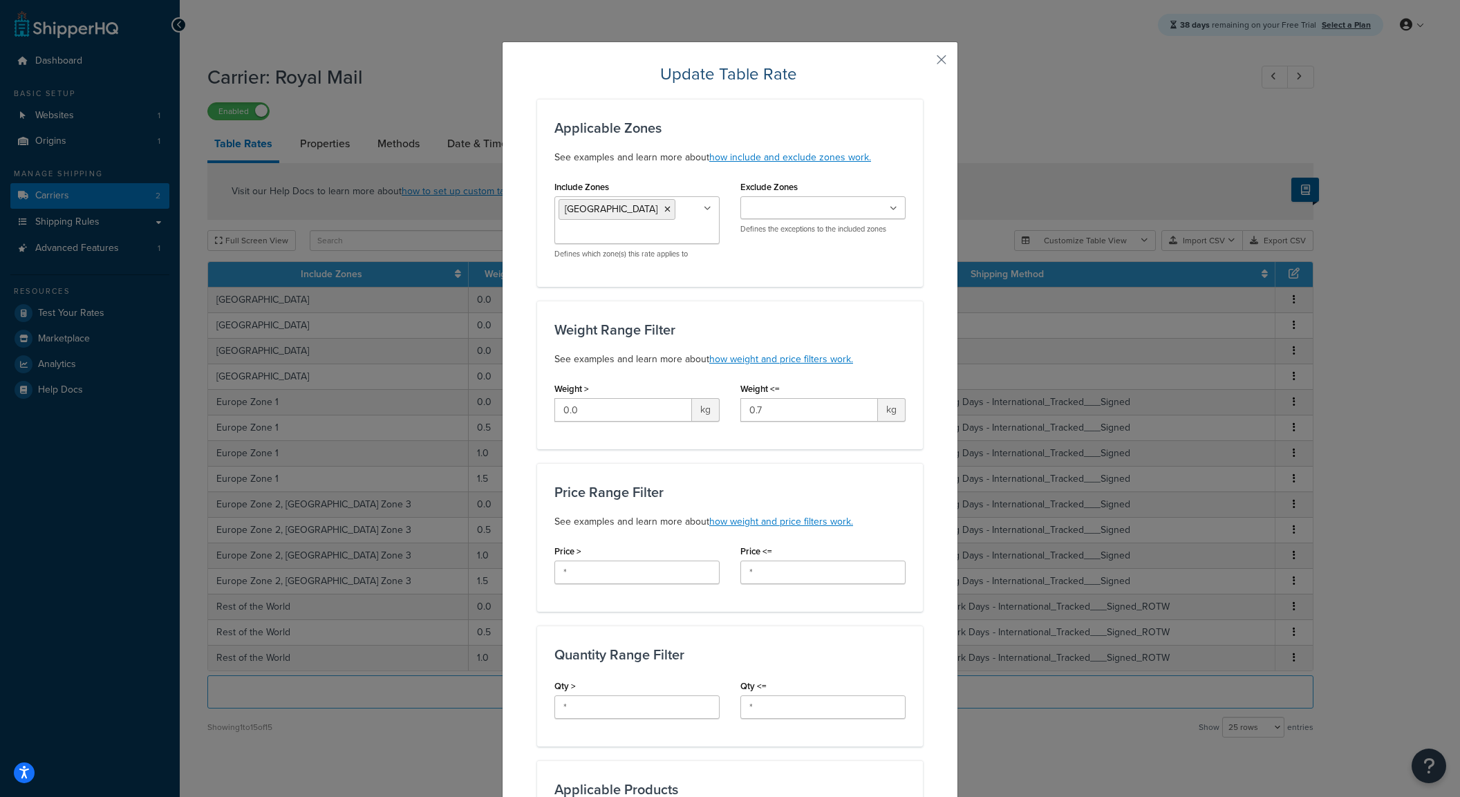
click at [942, 69] on div "Update Table Rate Applicable Zones See examples and learn more about how includ…" at bounding box center [730, 670] width 456 height 1258
click at [923, 63] on button "button" at bounding box center [921, 64] width 3 height 3
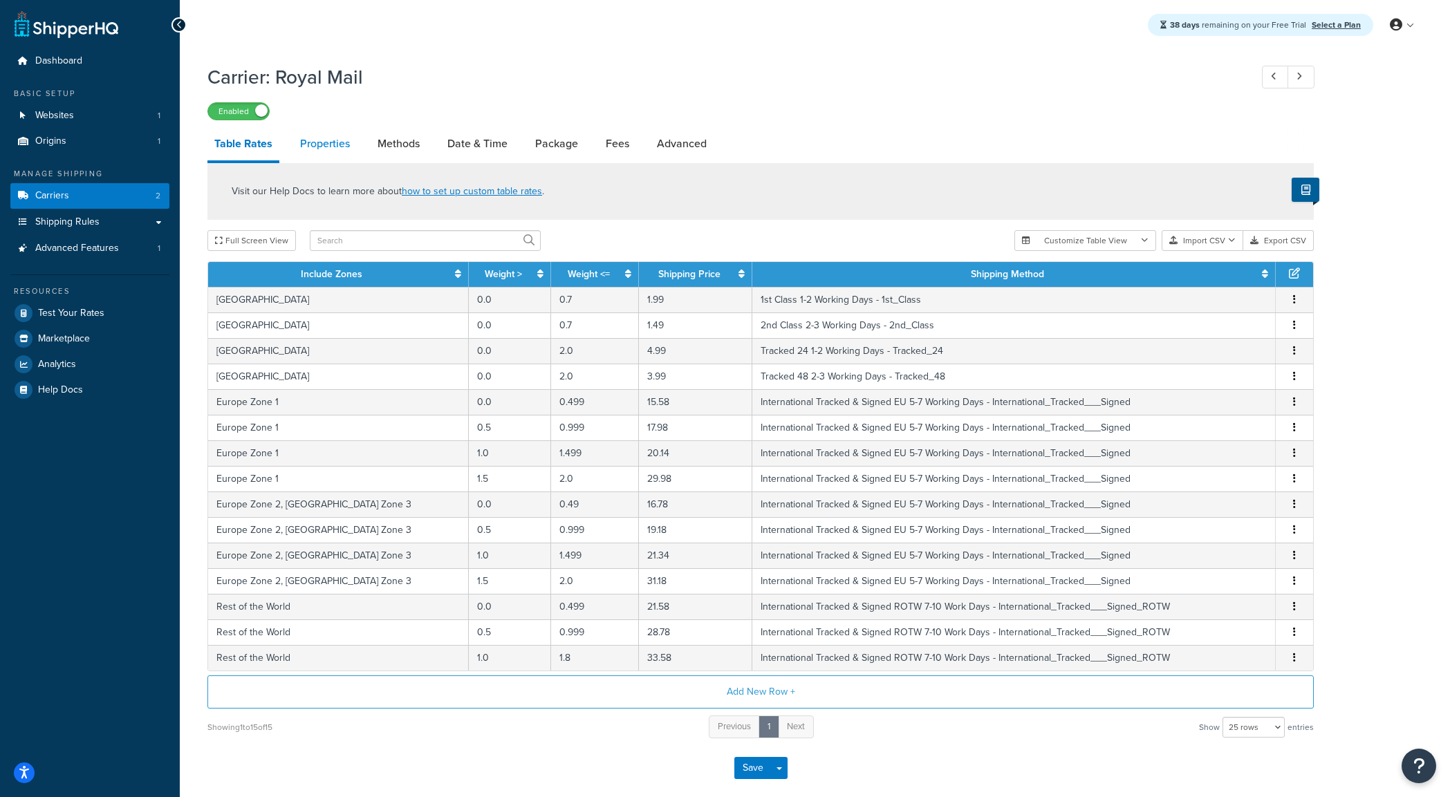
click at [325, 143] on link "Properties" at bounding box center [325, 143] width 64 height 33
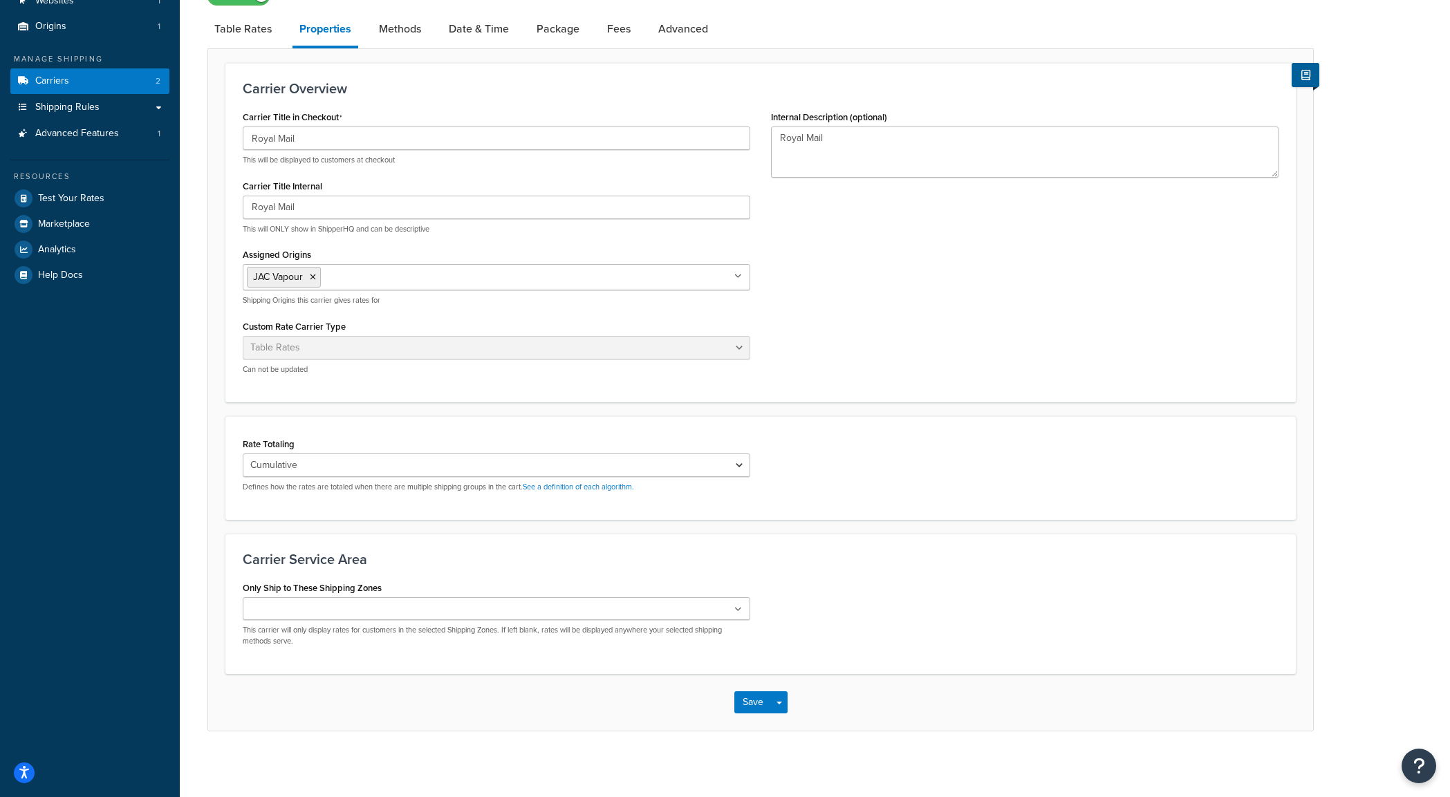
scroll to position [120, 0]
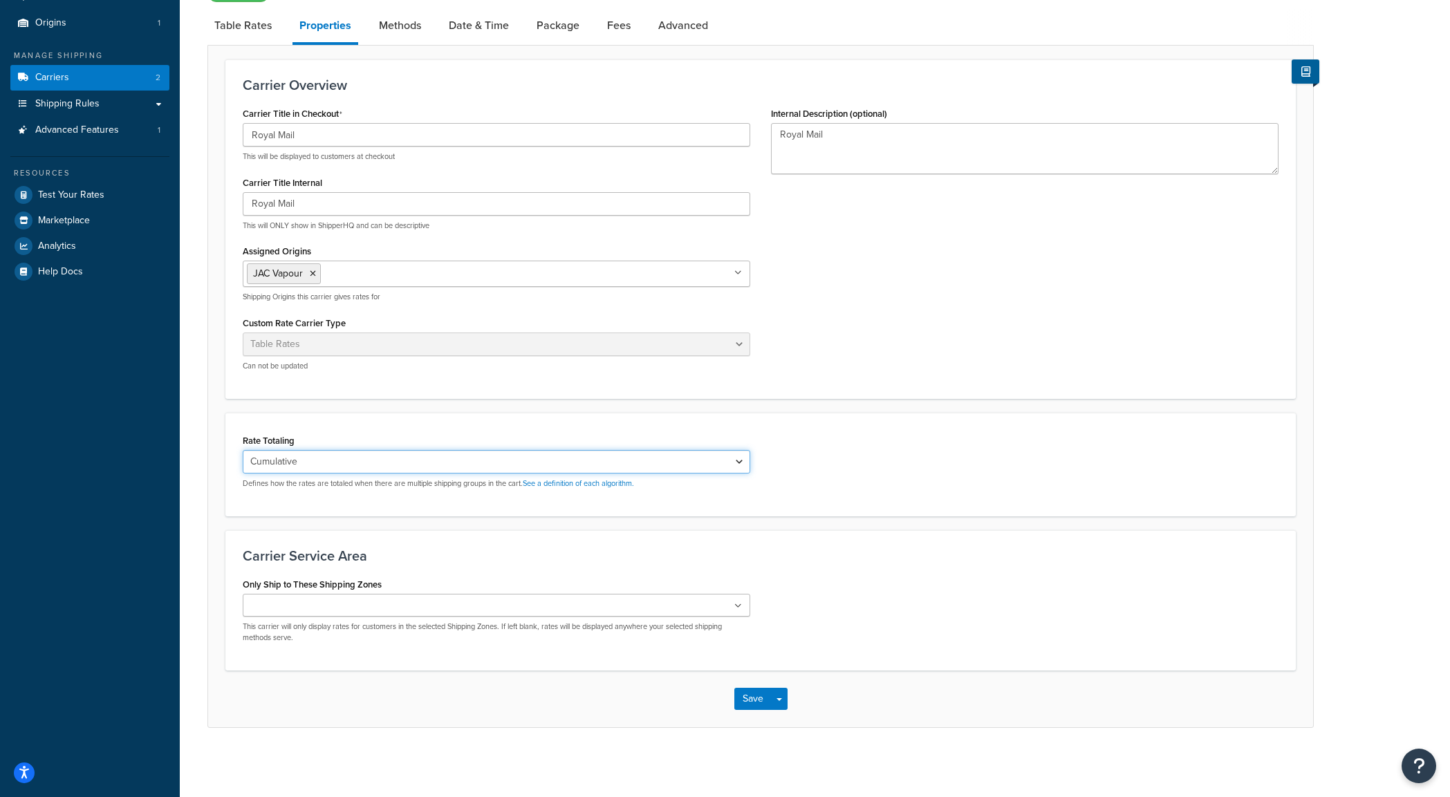
click at [425, 454] on select "Cumulative Highest Per Item Per SKU" at bounding box center [497, 462] width 508 height 24
click at [930, 548] on h3 "Carrier Service Area" at bounding box center [761, 555] width 1036 height 15
click at [660, 616] on ul at bounding box center [497, 605] width 508 height 23
click at [895, 598] on div "Only Ship to These Shipping Zones United Kingdom Europe Zone 1 Europe Zone 2 Eu…" at bounding box center [760, 614] width 1057 height 79
click at [724, 611] on ul at bounding box center [497, 605] width 508 height 23
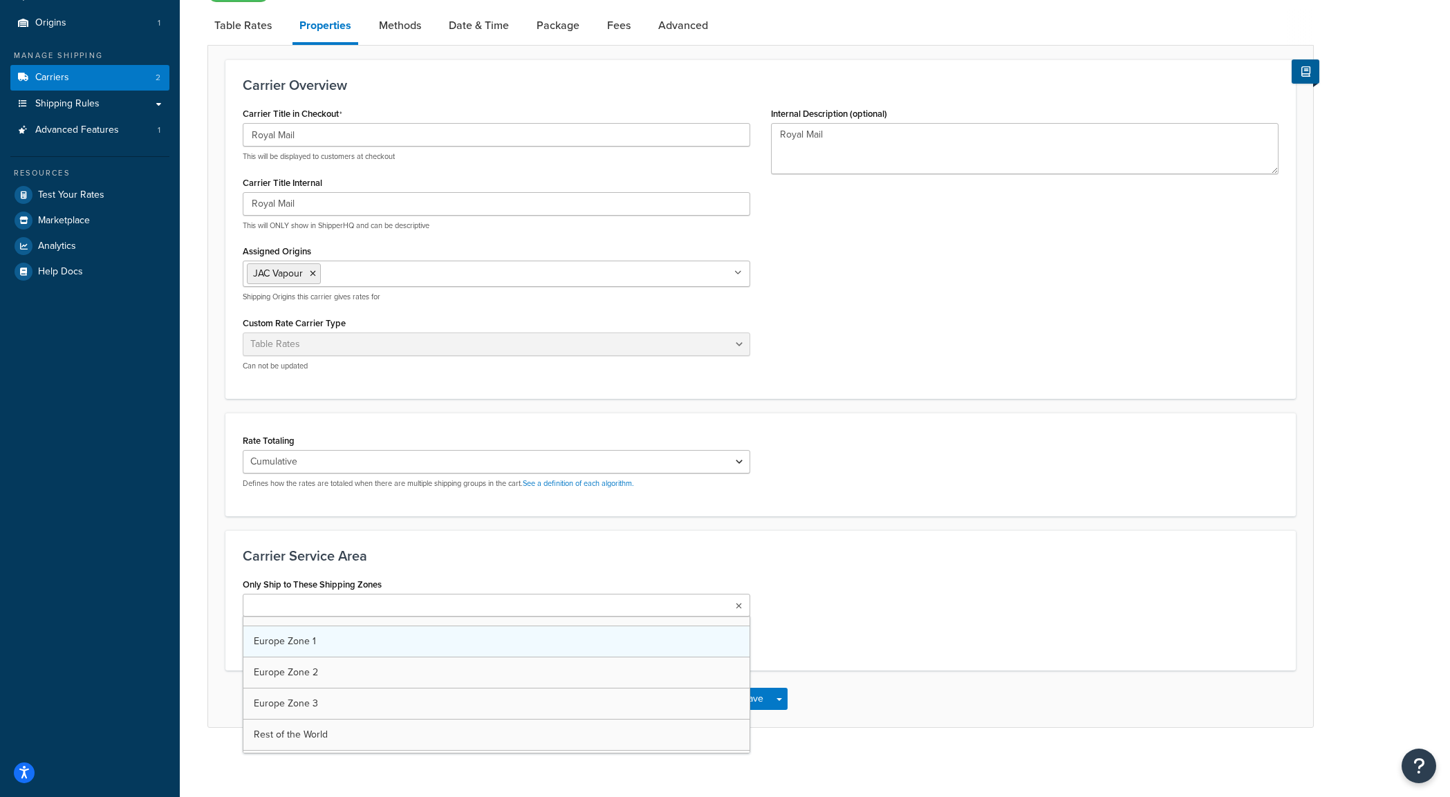
scroll to position [0, 0]
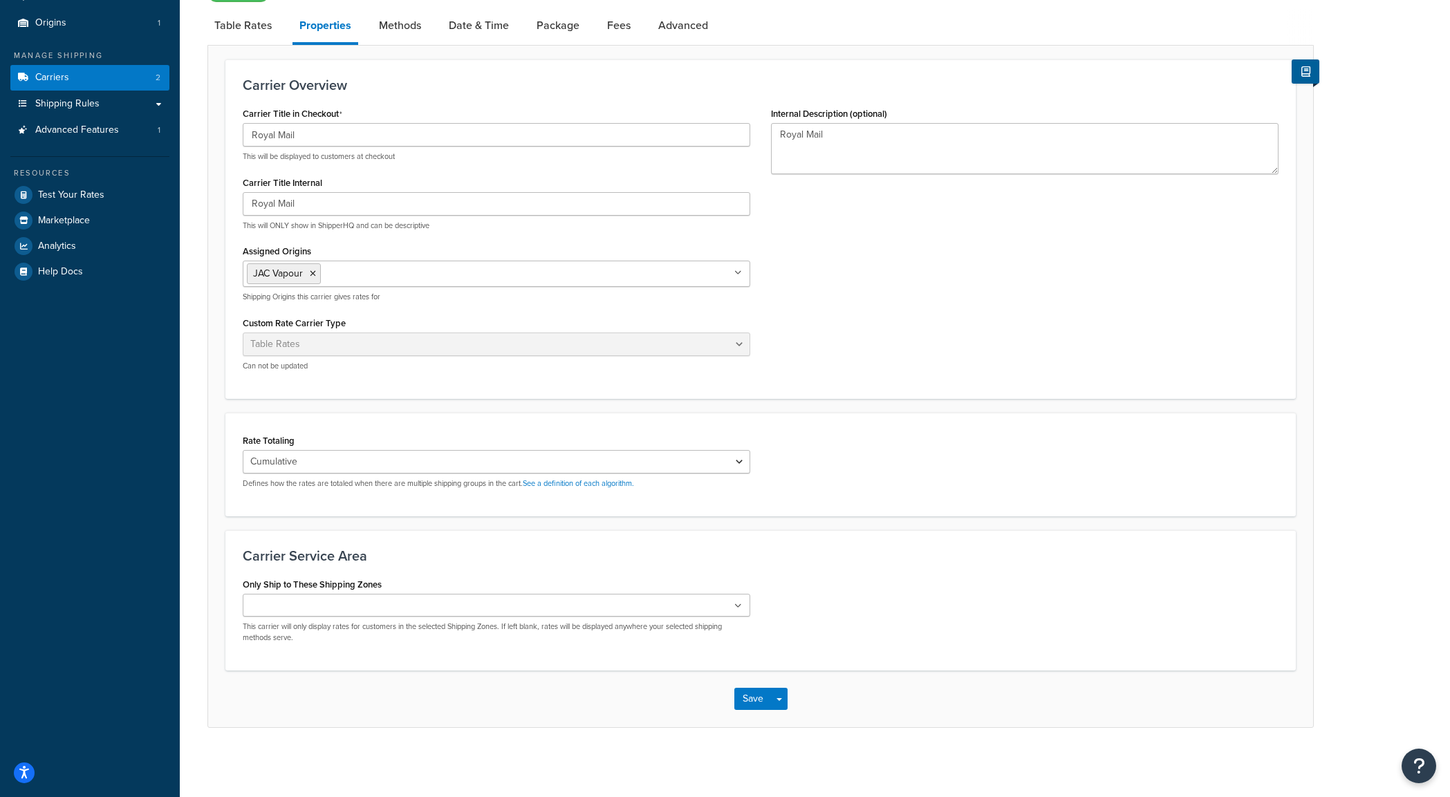
click at [920, 620] on div "Only Ship to These Shipping Zones United Kingdom Europe Zone 1 Europe Zone 2 Eu…" at bounding box center [760, 614] width 1057 height 79
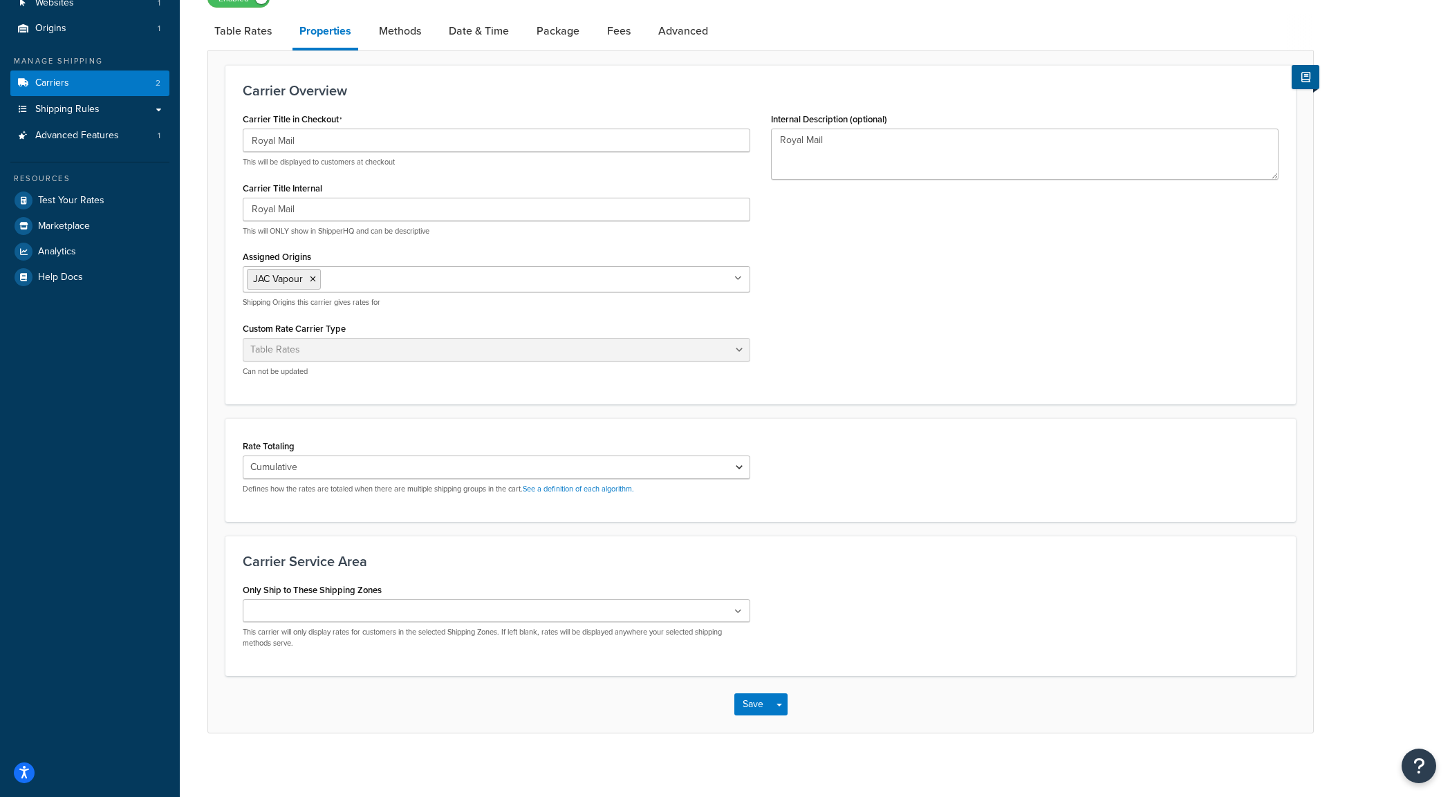
scroll to position [120, 0]
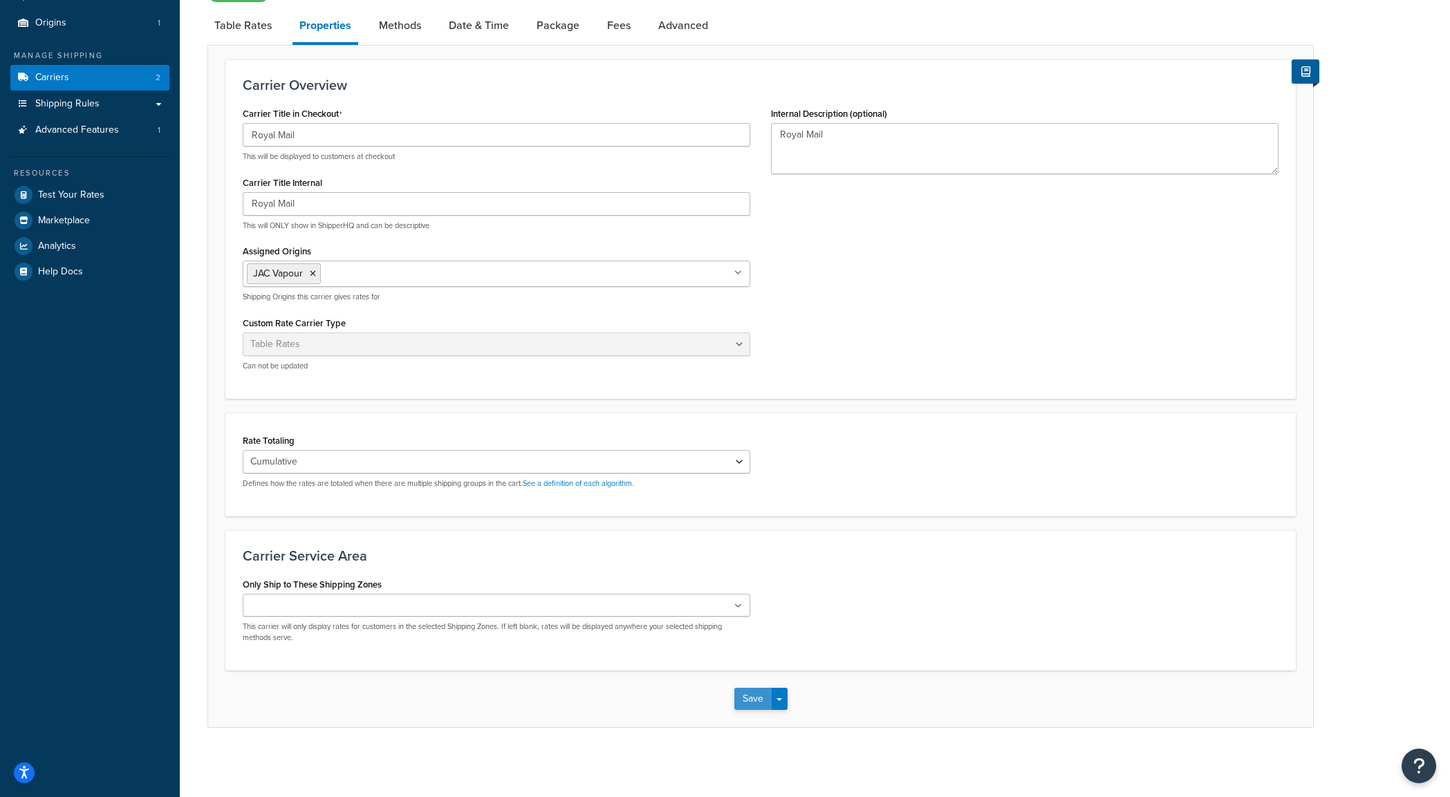
click at [752, 696] on button "Save" at bounding box center [752, 699] width 37 height 22
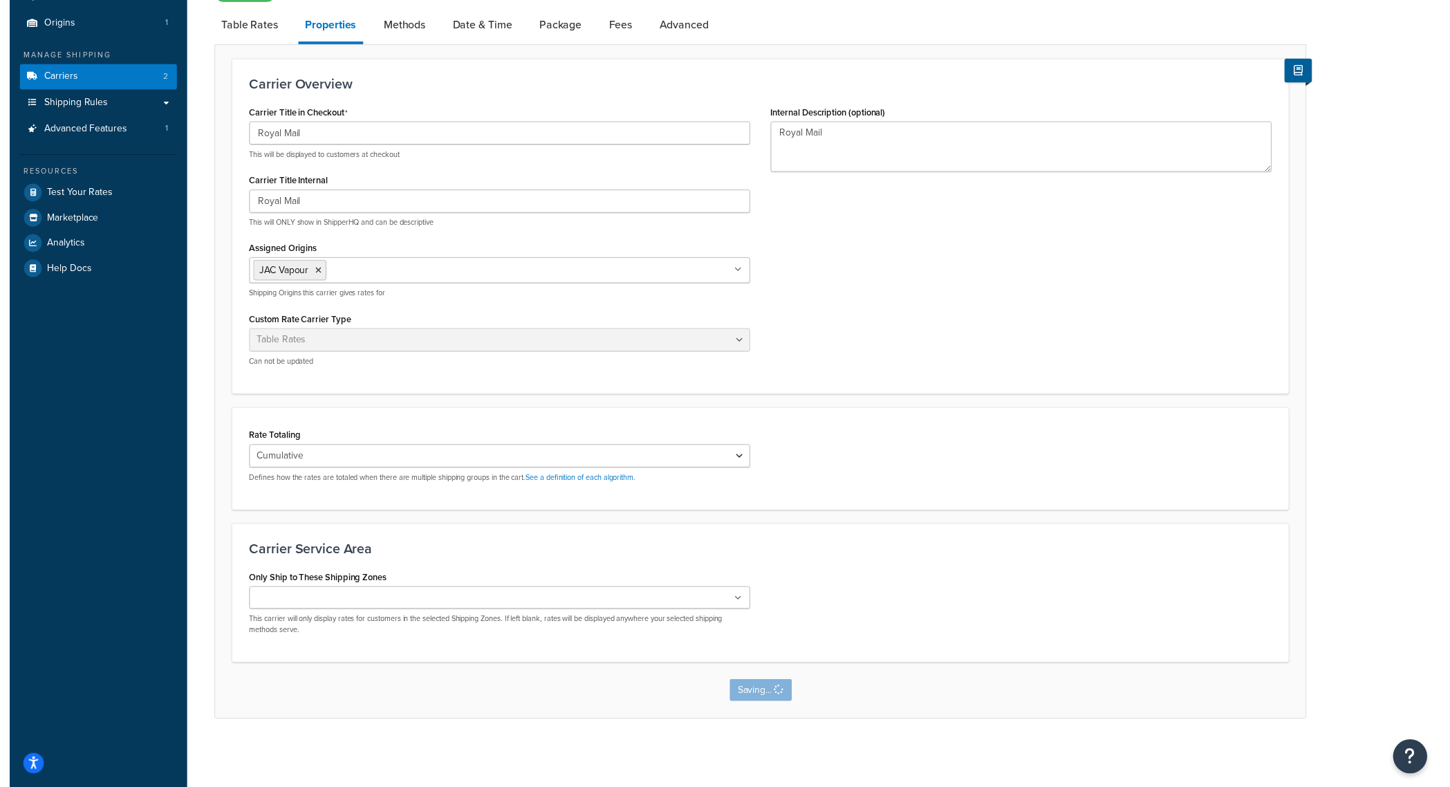
scroll to position [0, 0]
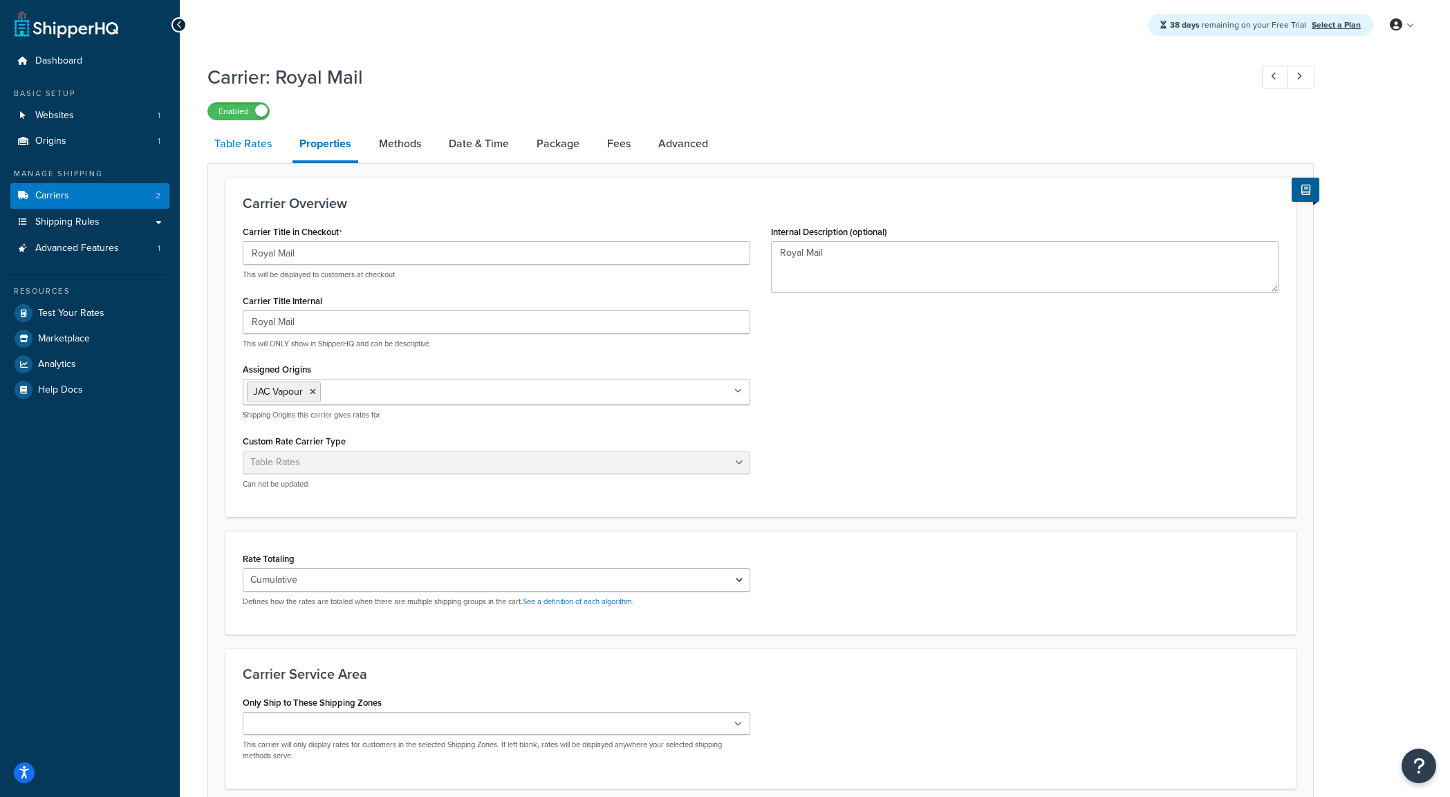
click at [239, 145] on link "Table Rates" at bounding box center [242, 143] width 71 height 33
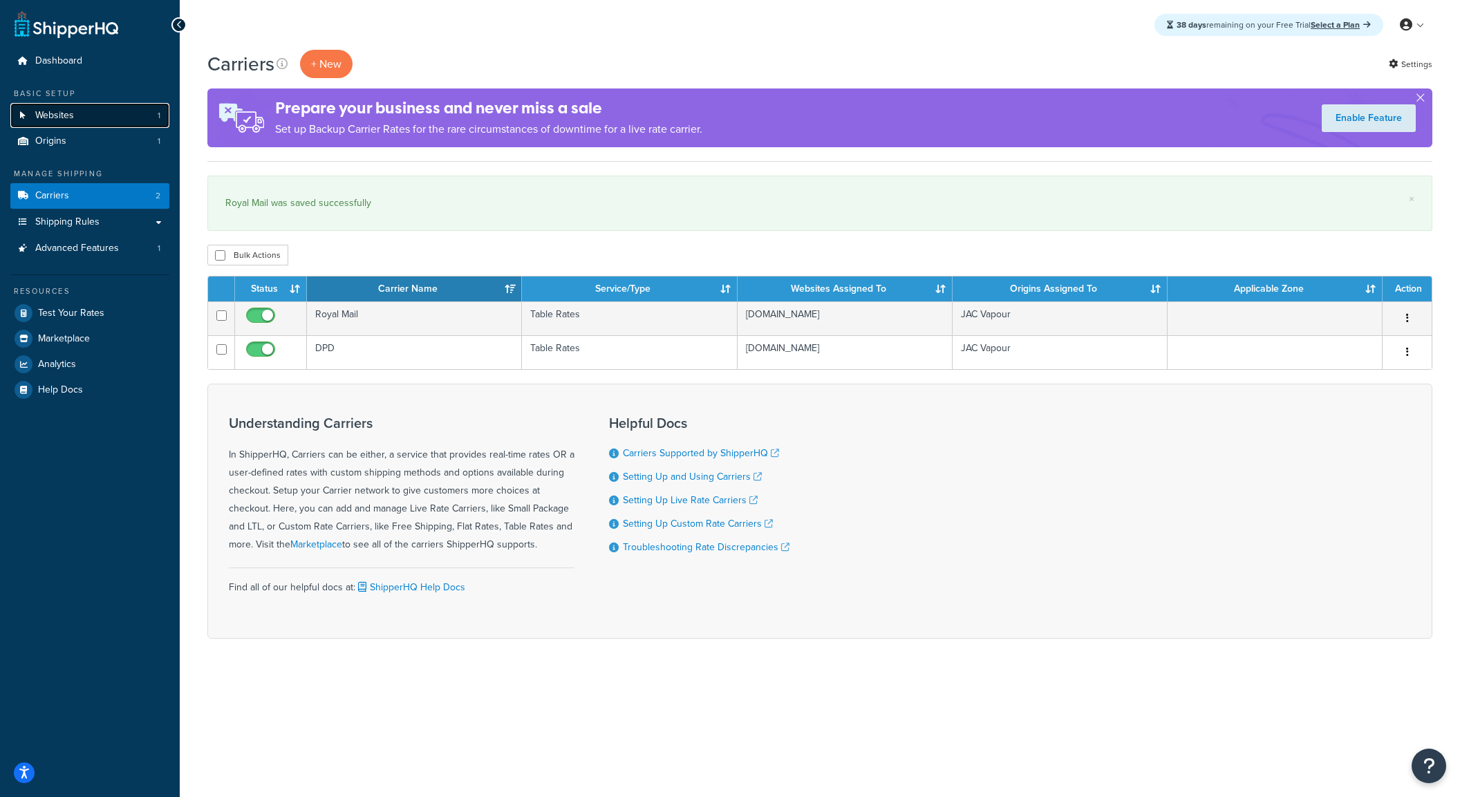
click at [91, 117] on link "Websites 1" at bounding box center [89, 116] width 159 height 26
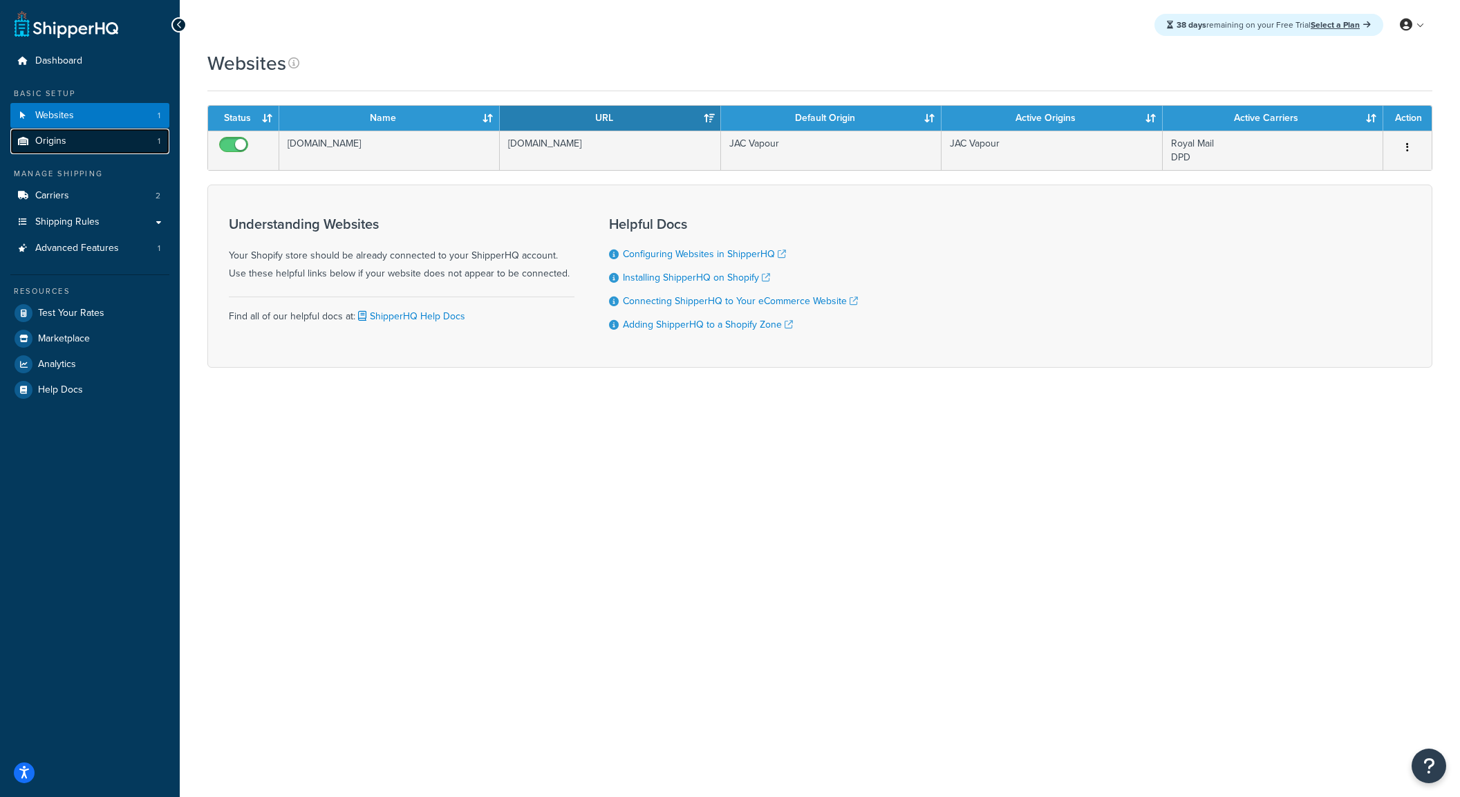
click at [45, 146] on span "Origins" at bounding box center [50, 142] width 31 height 12
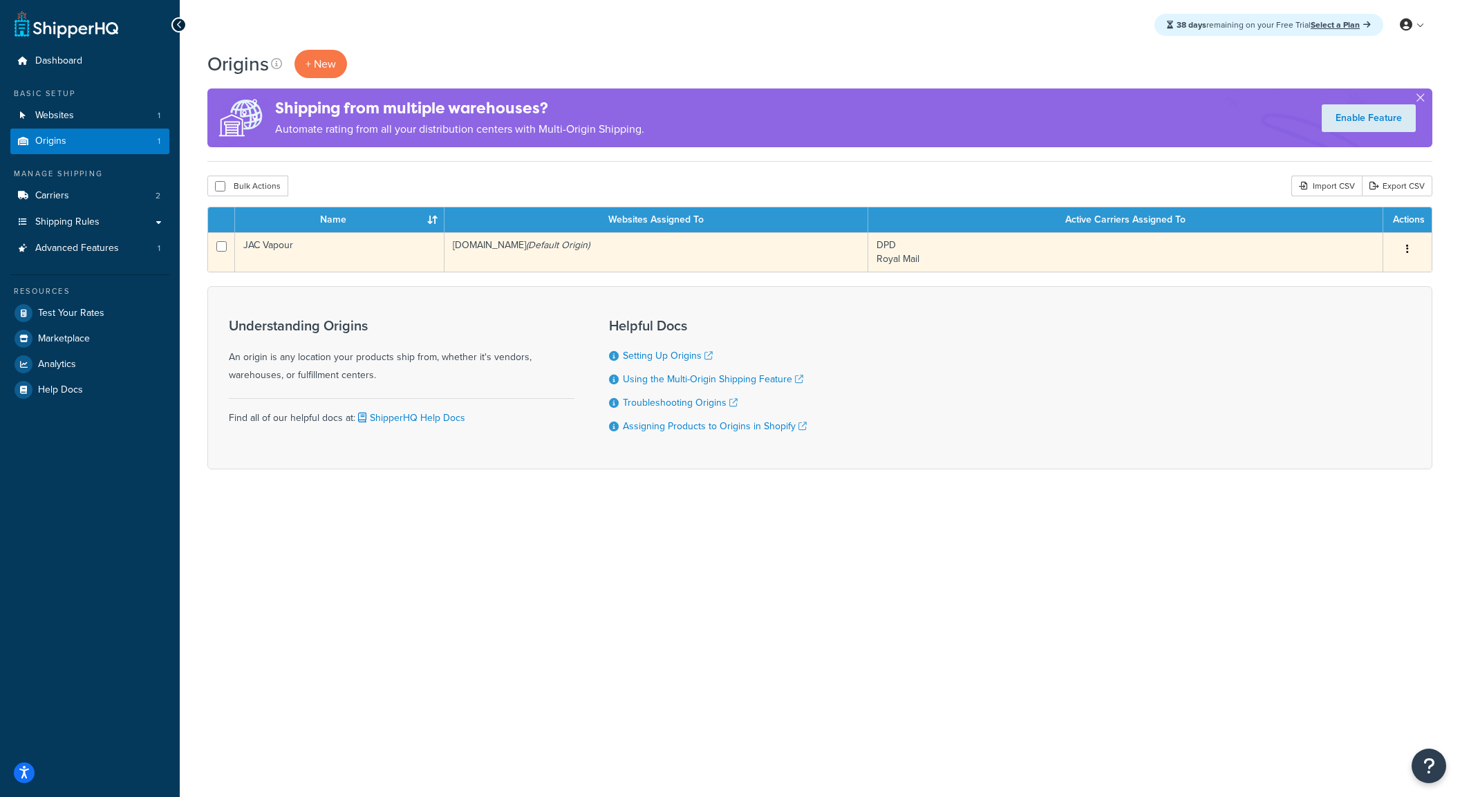
click at [1407, 253] on icon "button" at bounding box center [1407, 249] width 3 height 10
click at [1379, 279] on link "Edit" at bounding box center [1362, 275] width 109 height 28
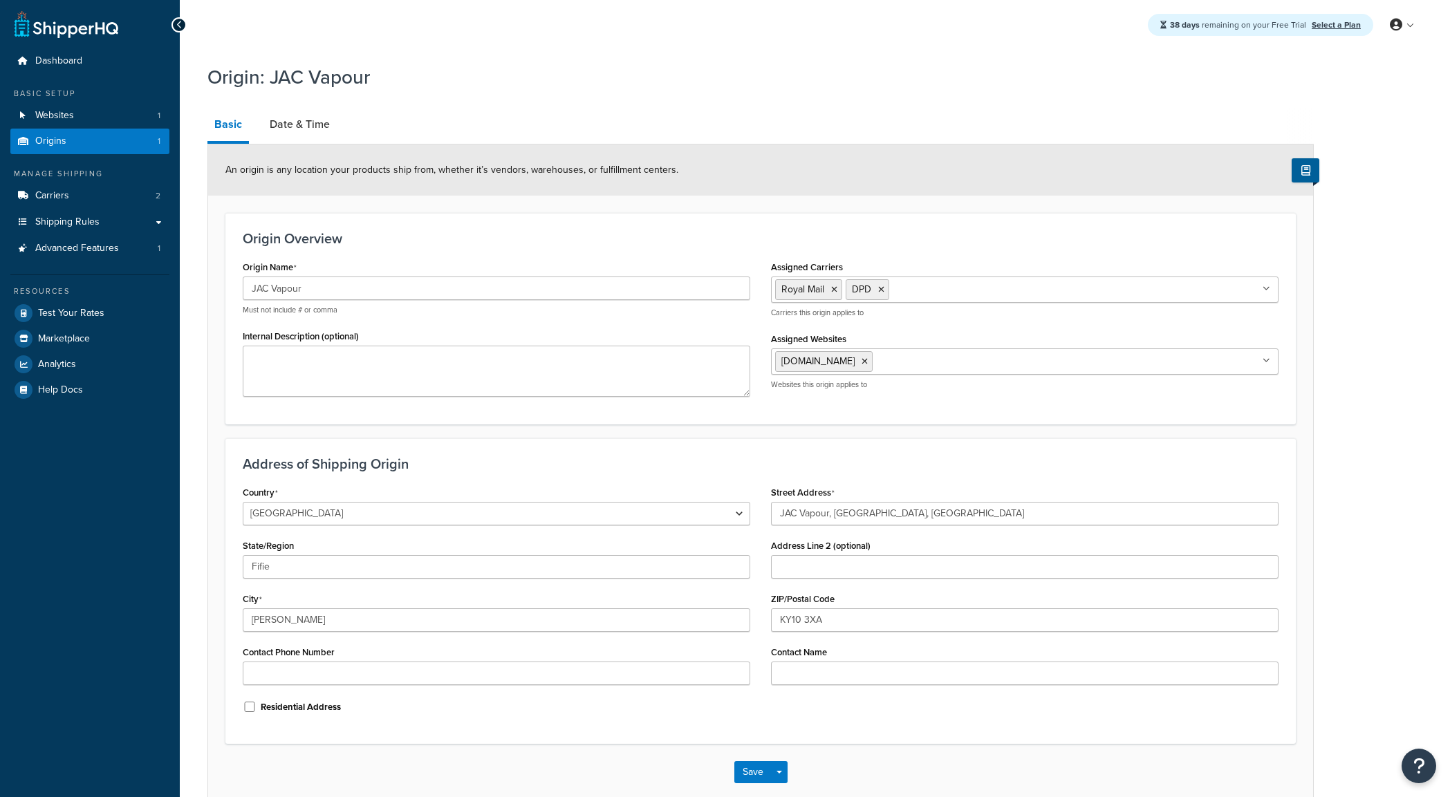
select select "1226"
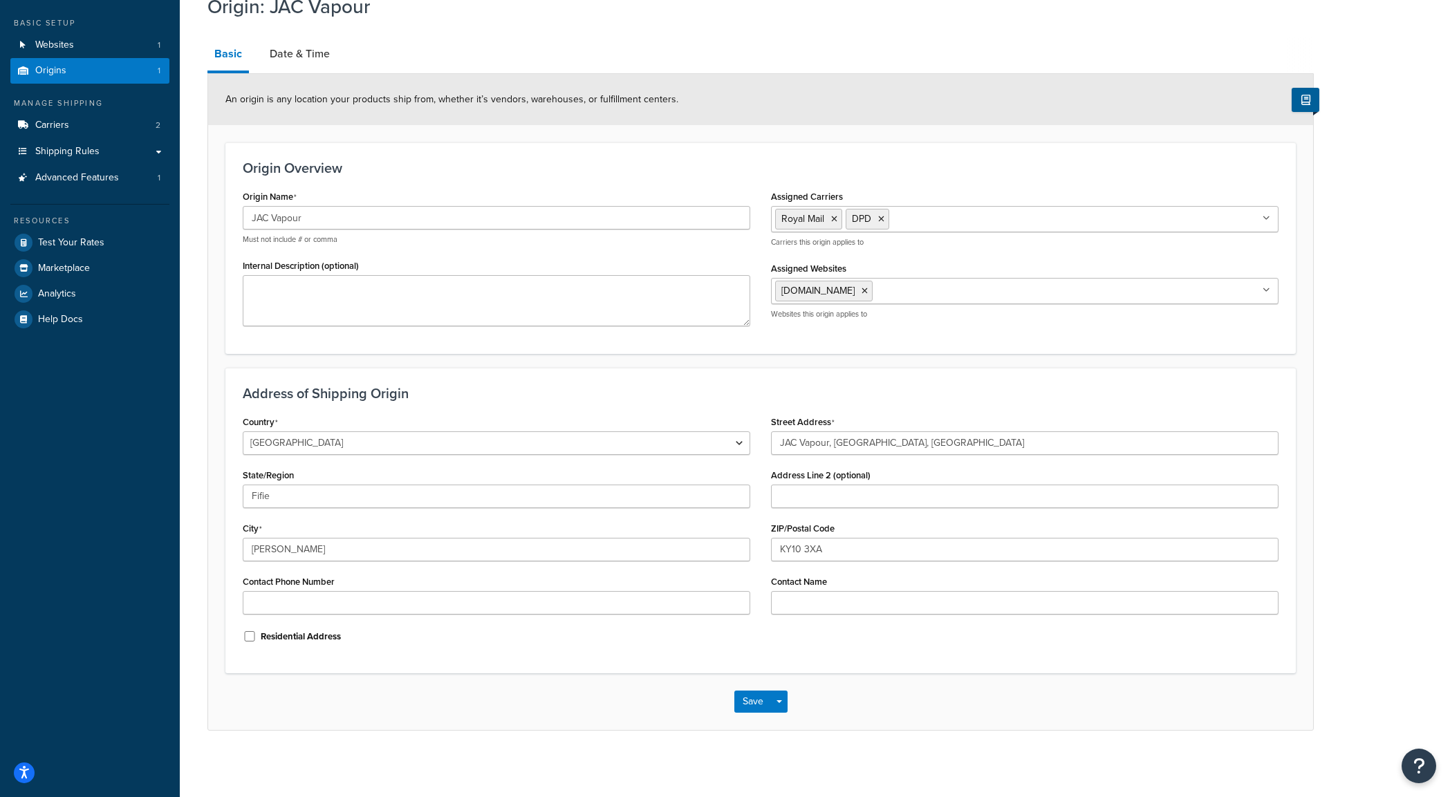
scroll to position [74, 0]
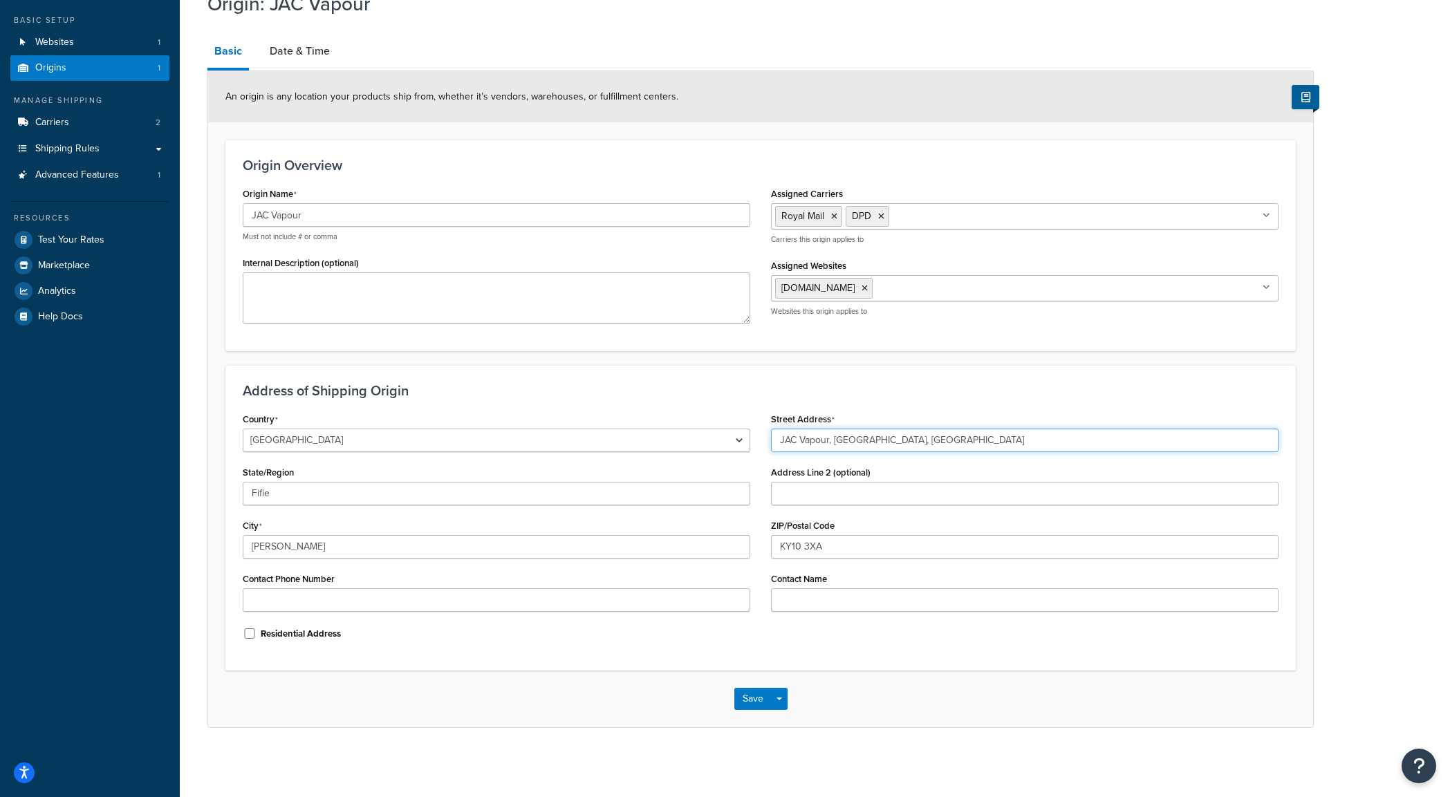
drag, startPoint x: 973, startPoint y: 438, endPoint x: 756, endPoint y: 438, distance: 217.1
click at [756, 438] on div "Country United States United Kingdom Afghanistan Åland Islands Albania Algeria …" at bounding box center [760, 531] width 1057 height 244
click at [864, 442] on input "JAC Vapour, Sypsies House, Sypsies Farm" at bounding box center [1025, 441] width 508 height 24
drag, startPoint x: 967, startPoint y: 441, endPoint x: 835, endPoint y: 439, distance: 131.4
click at [835, 439] on input "JAC Vapour, Sypsies House, Sypsies Farm" at bounding box center [1025, 441] width 508 height 24
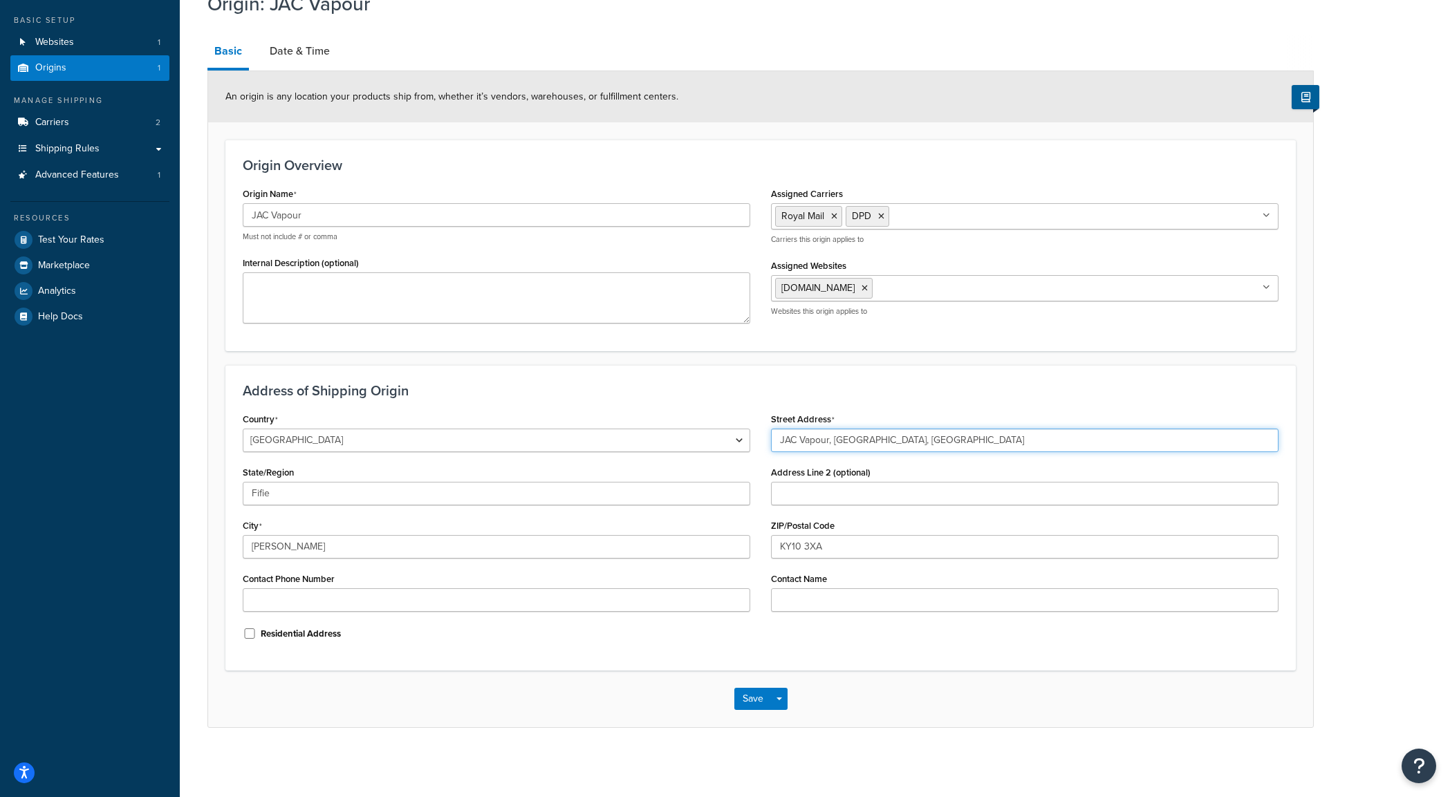
click at [886, 443] on input "JAC Vapour, Sypsies House, Sypsies Farm" at bounding box center [1025, 441] width 508 height 24
drag, startPoint x: 933, startPoint y: 438, endPoint x: 834, endPoint y: 442, distance: 98.9
click at [834, 442] on input "JAC Vapour, Sypsies House, Sypsies Farm" at bounding box center [1025, 441] width 508 height 24
paste input "Unit 1B Tom Stewart Lane"
type input "JAC Vapour, Unit 1B Tom Stewart Lane"
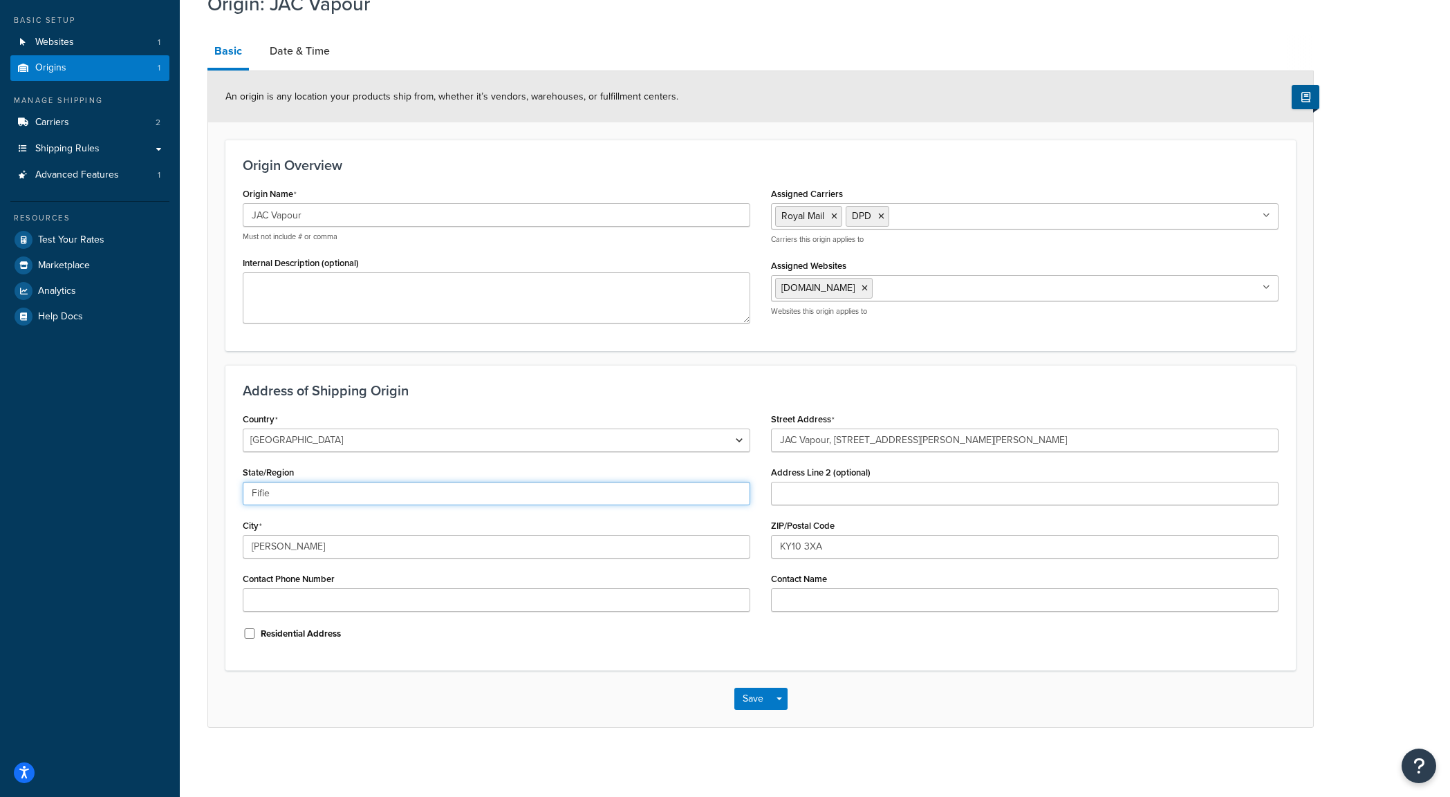
click at [284, 494] on input "Fifie" at bounding box center [497, 494] width 508 height 24
type input "Fife"
click at [311, 539] on input "Crail" at bounding box center [497, 547] width 508 height 24
drag, startPoint x: 306, startPoint y: 541, endPoint x: 248, endPoint y: 552, distance: 59.1
click at [248, 552] on input "Crail" at bounding box center [497, 547] width 508 height 24
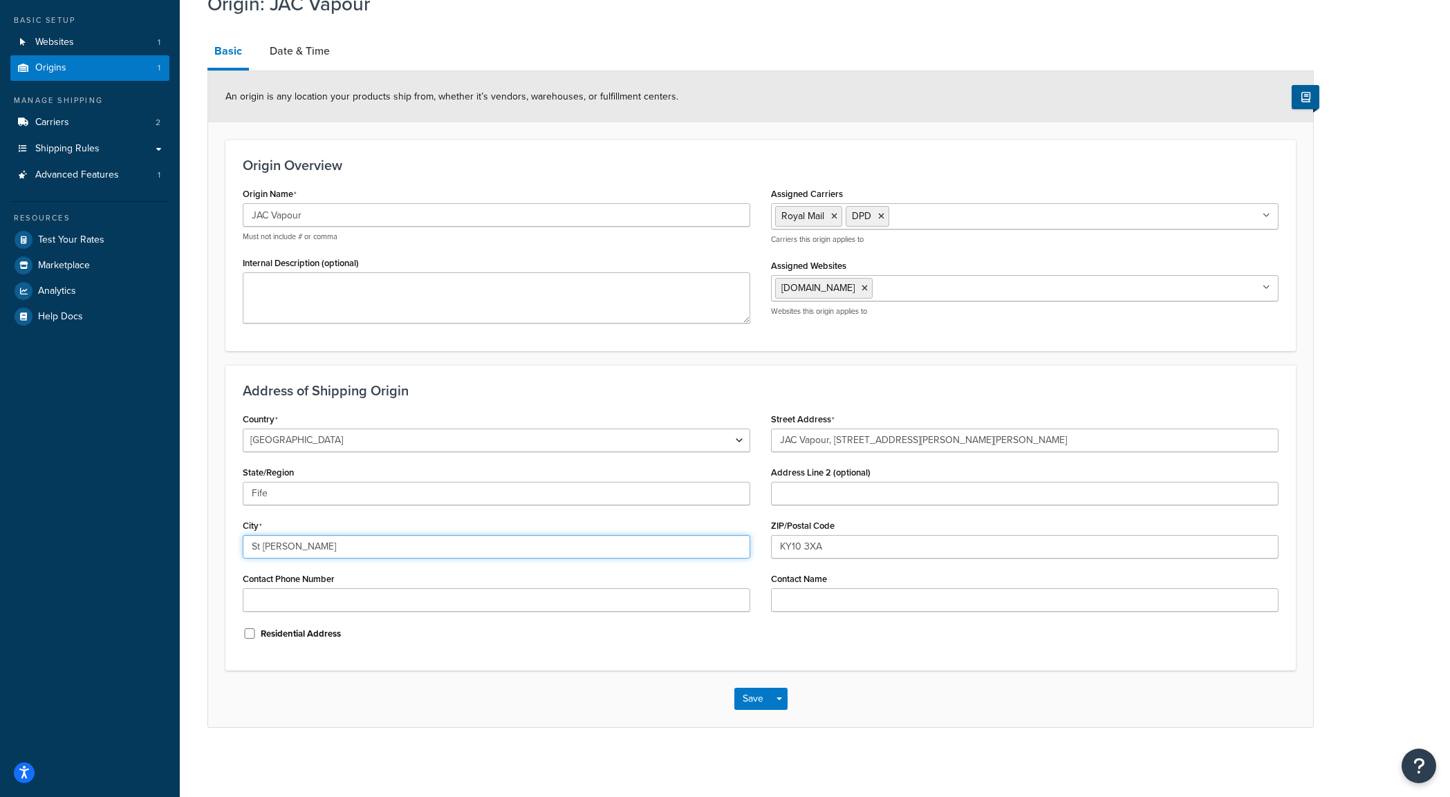
type input "St Andrews"
drag, startPoint x: 838, startPoint y: 543, endPoint x: 792, endPoint y: 543, distance: 45.6
click at [792, 543] on input "KY10 3XA" at bounding box center [1025, 547] width 508 height 24
type input "KY16 8YB"
click at [690, 638] on div "Residential Address" at bounding box center [497, 632] width 508 height 21
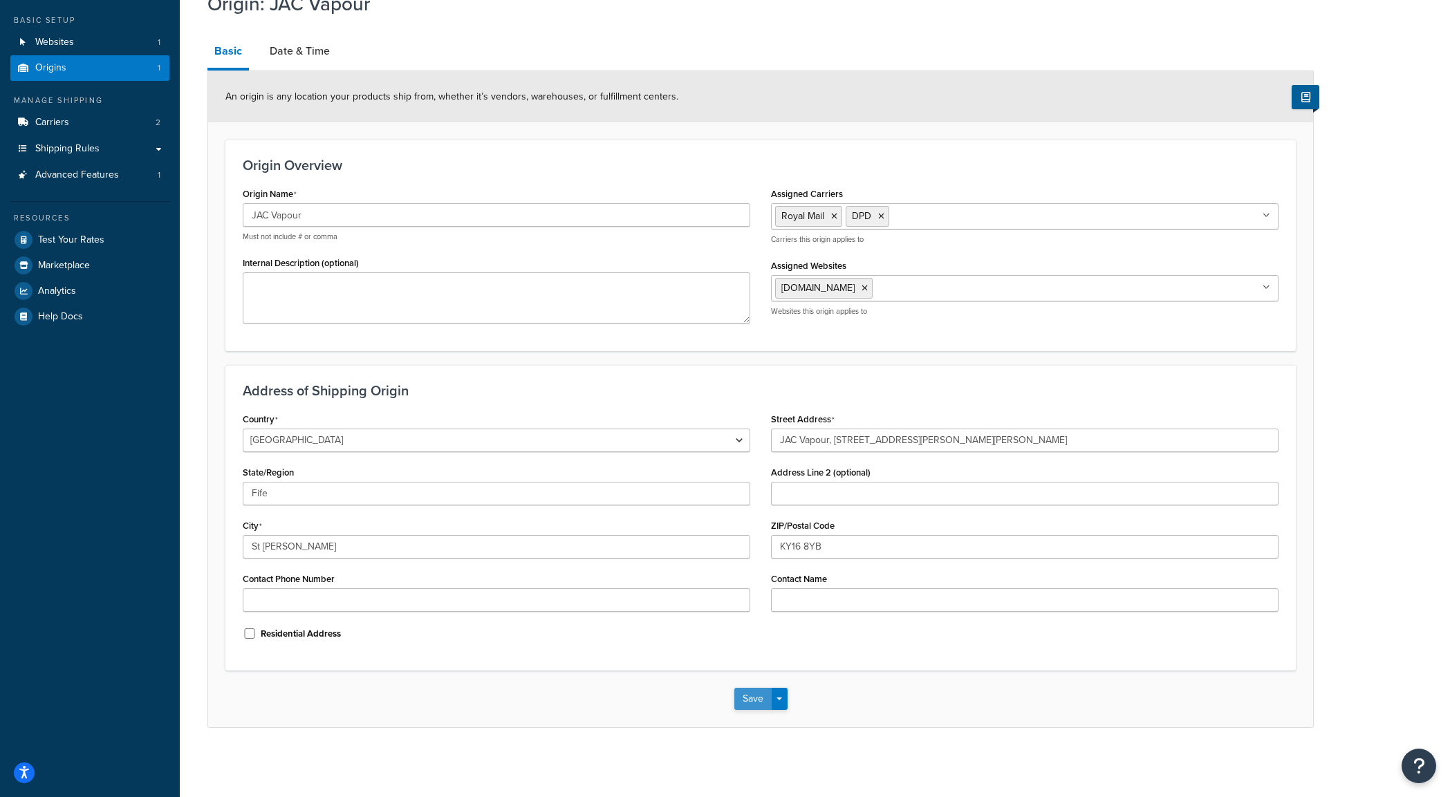
click at [750, 696] on button "Save" at bounding box center [752, 699] width 37 height 22
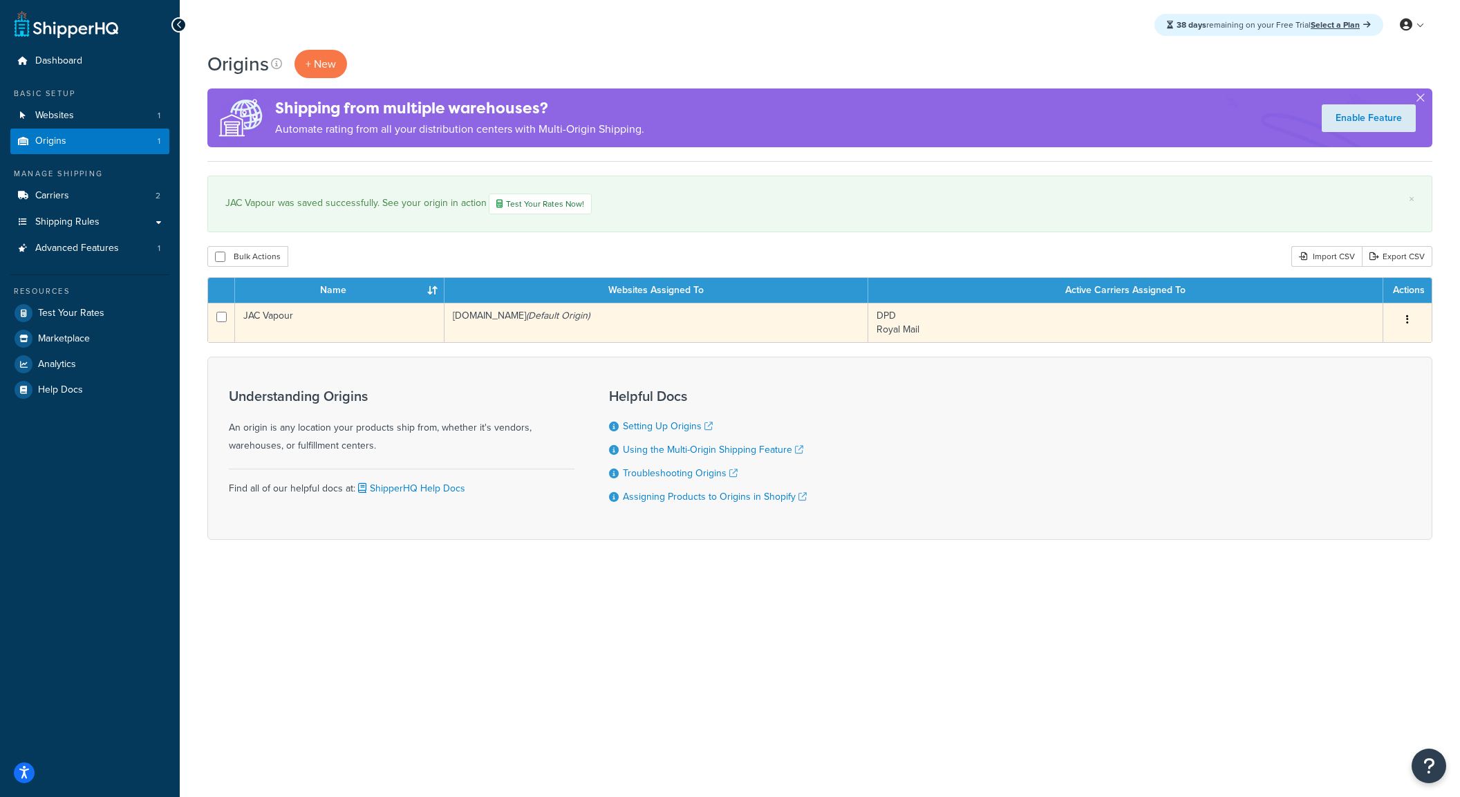
click at [1405, 317] on button "button" at bounding box center [1407, 320] width 19 height 22
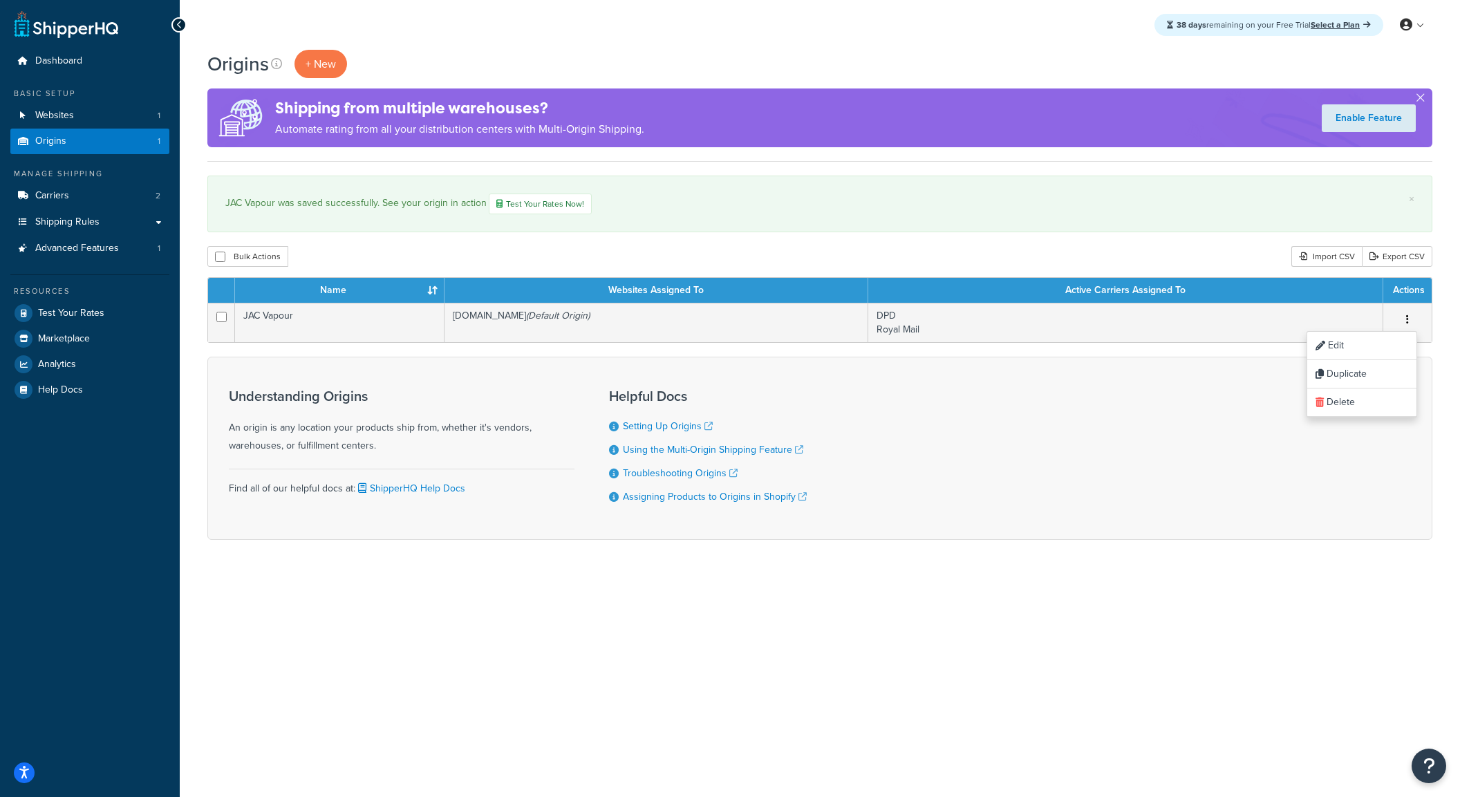
click at [927, 373] on div "Understanding Origins An origin is any location your products ship from, whethe…" at bounding box center [819, 448] width 1225 height 183
click at [81, 217] on span "Shipping Rules" at bounding box center [67, 222] width 64 height 12
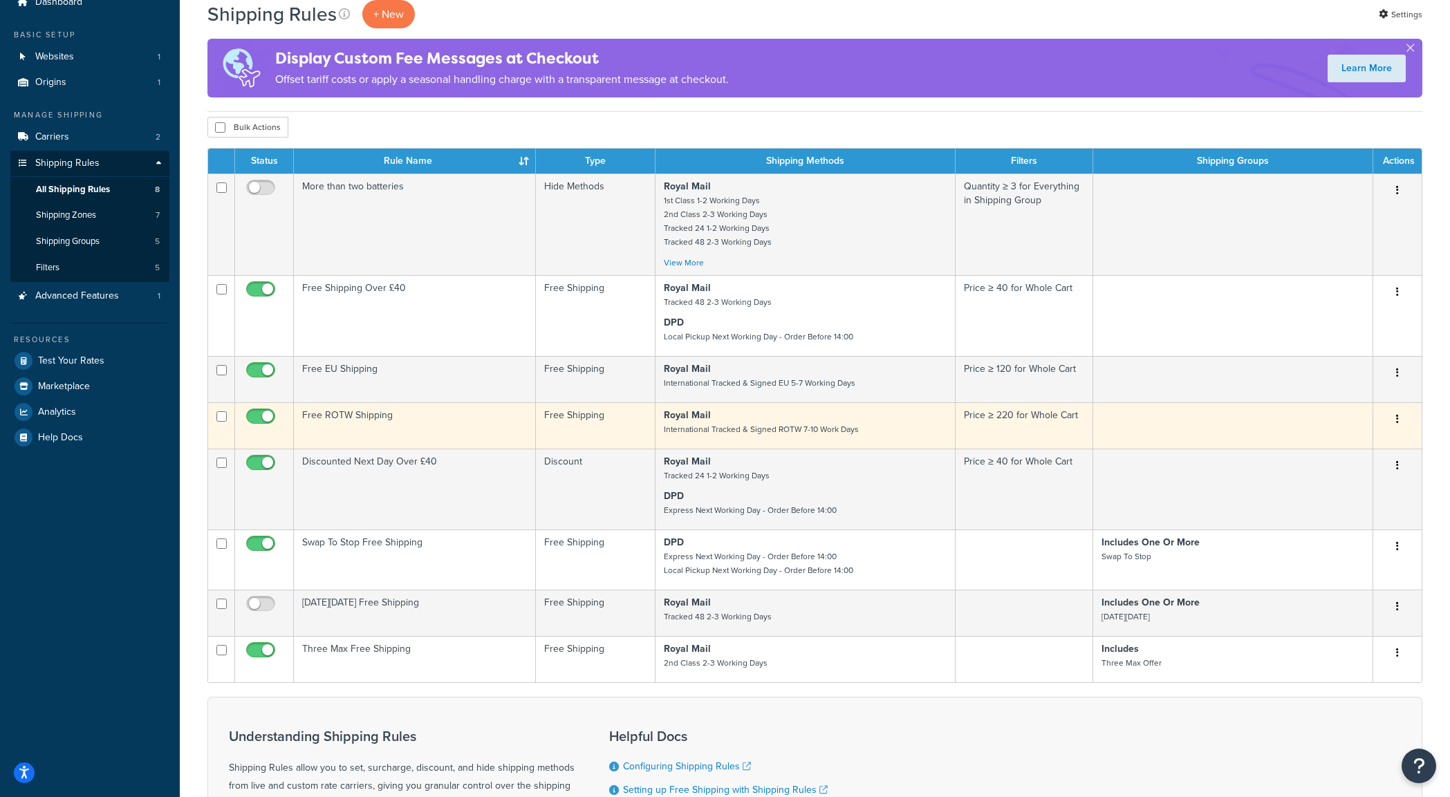
scroll to position [69, 0]
